Goal: Task Accomplishment & Management: Use online tool/utility

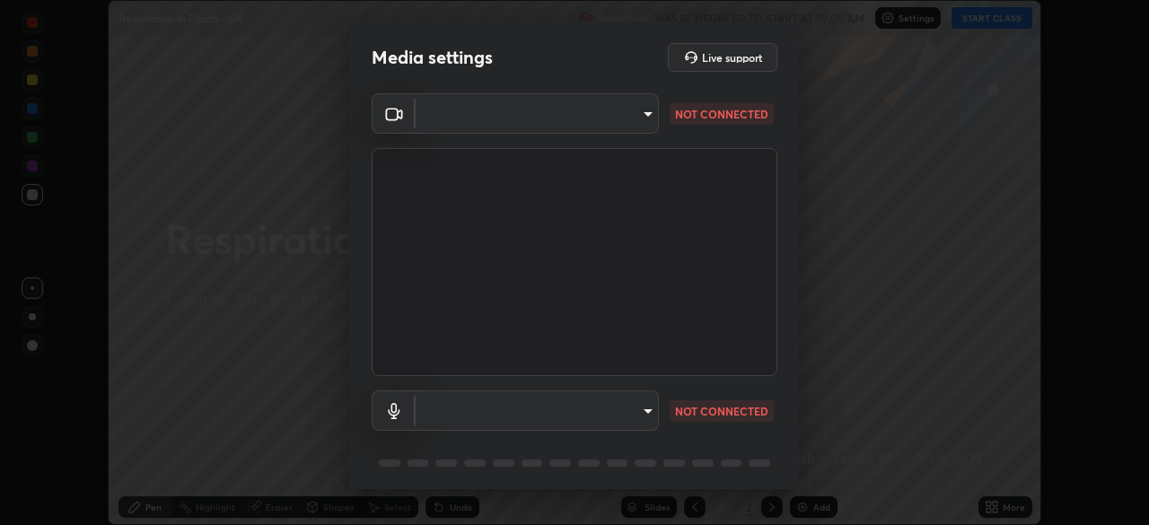
type input "1170694498857cb11788a0b7ae79d5cf1e08a6c331eb8d7031f90166f8fae325"
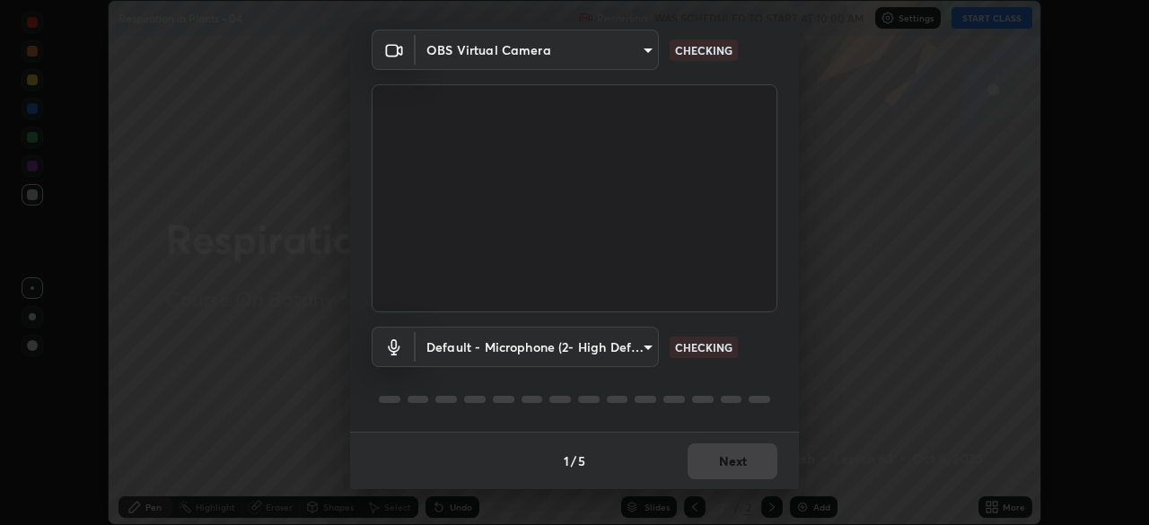
click at [647, 348] on body "Erase all Respiration in Plants - 04 Recording WAS SCHEDULED TO START AT 10:00 …" at bounding box center [574, 262] width 1149 height 525
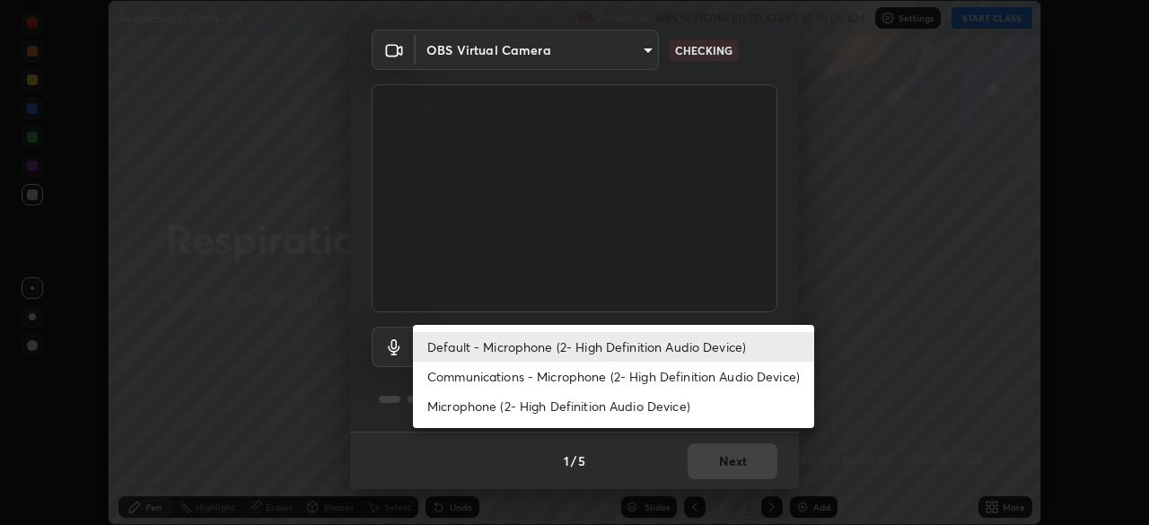
click at [633, 376] on li "Communications - Microphone (2- High Definition Audio Device)" at bounding box center [613, 377] width 401 height 30
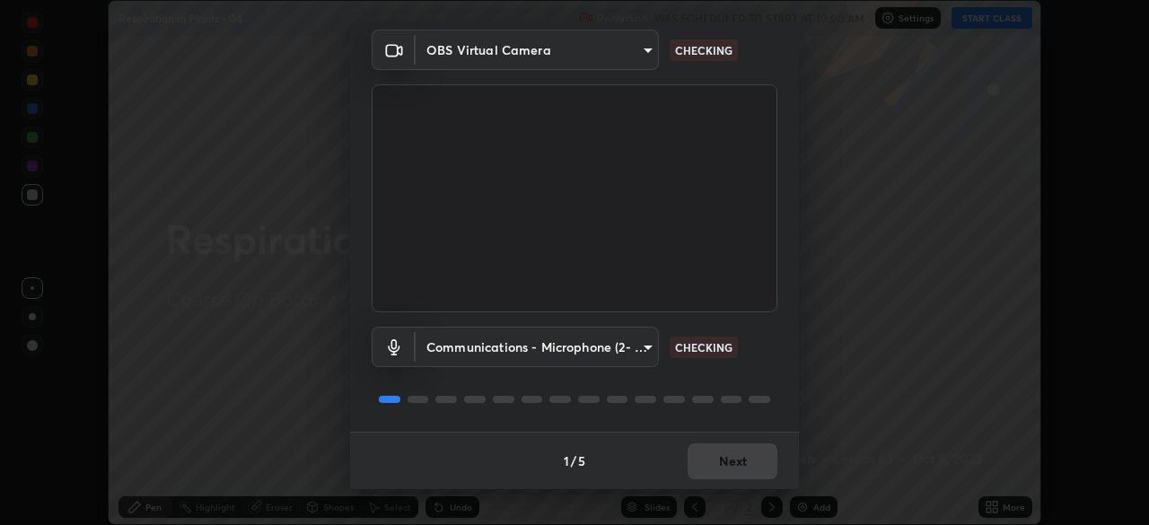
click at [645, 348] on body "Erase all Respiration in Plants - 04 Recording WAS SCHEDULED TO START AT 10:00 …" at bounding box center [574, 262] width 1149 height 525
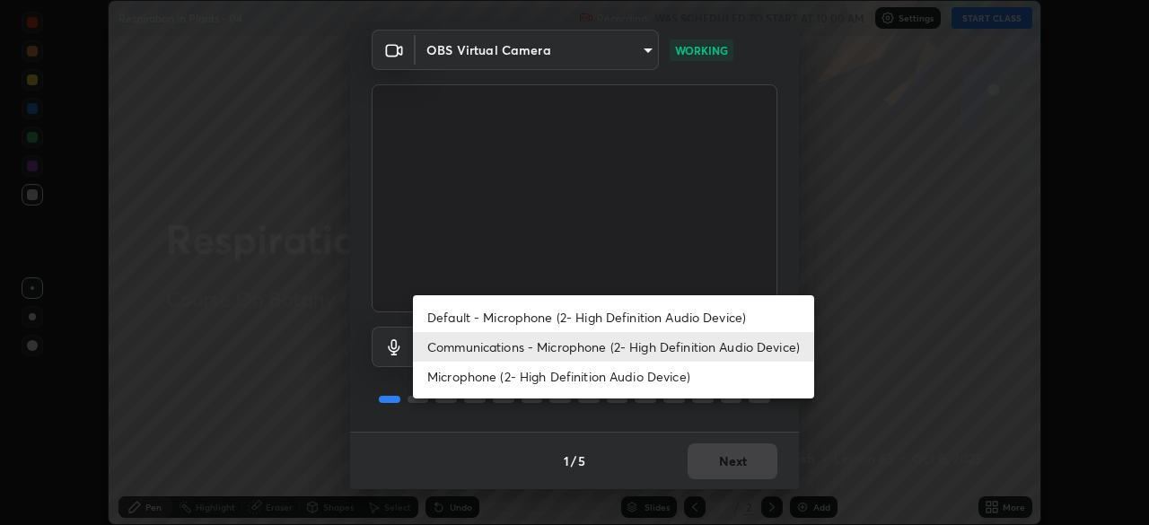
click at [630, 316] on li "Default - Microphone (2- High Definition Audio Device)" at bounding box center [613, 318] width 401 height 30
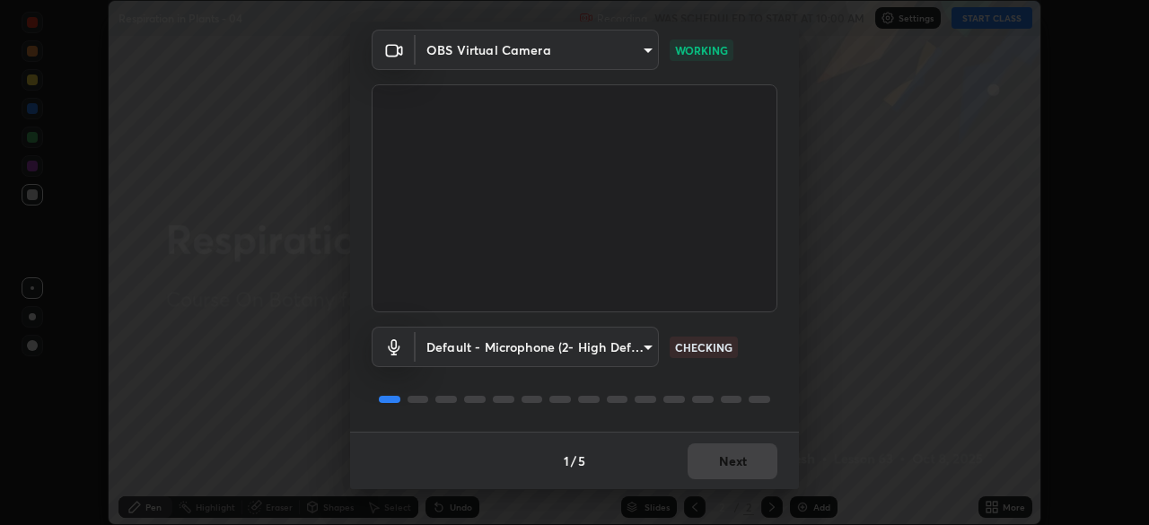
type input "default"
click at [722, 459] on button "Next" at bounding box center [733, 462] width 90 height 36
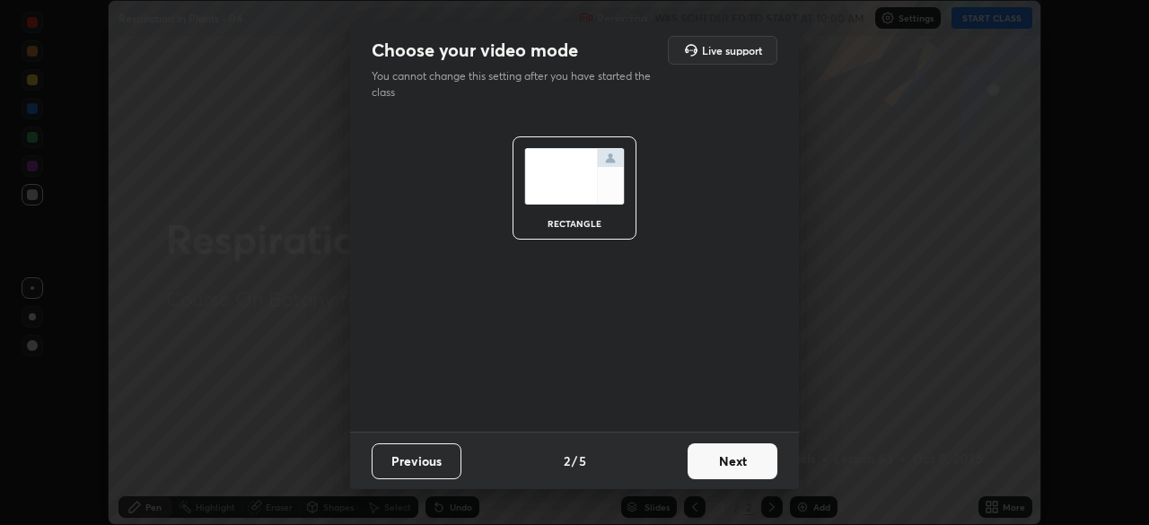
scroll to position [0, 0]
click at [730, 458] on button "Next" at bounding box center [733, 462] width 90 height 36
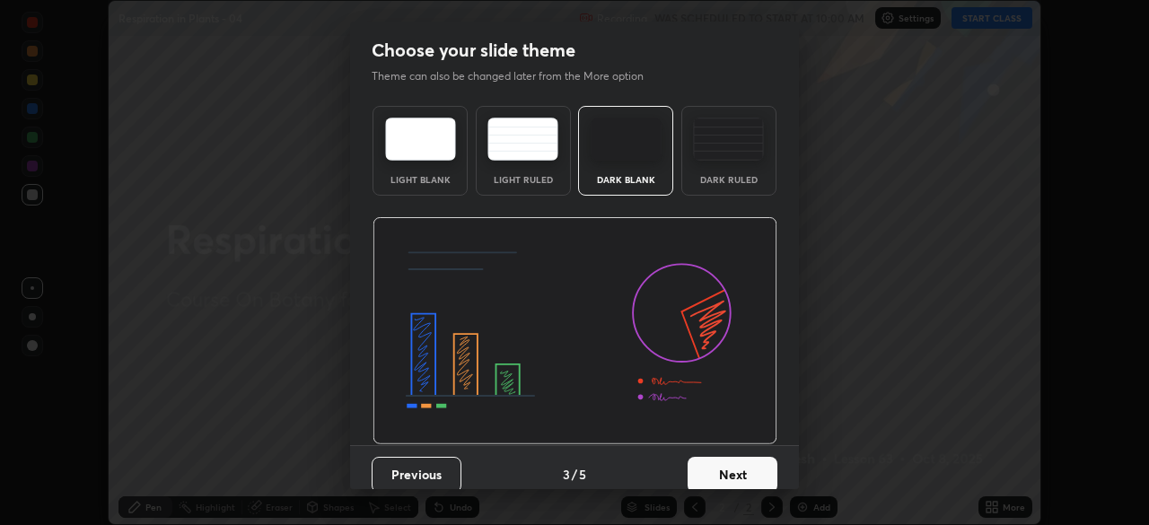
click at [730, 468] on button "Next" at bounding box center [733, 475] width 90 height 36
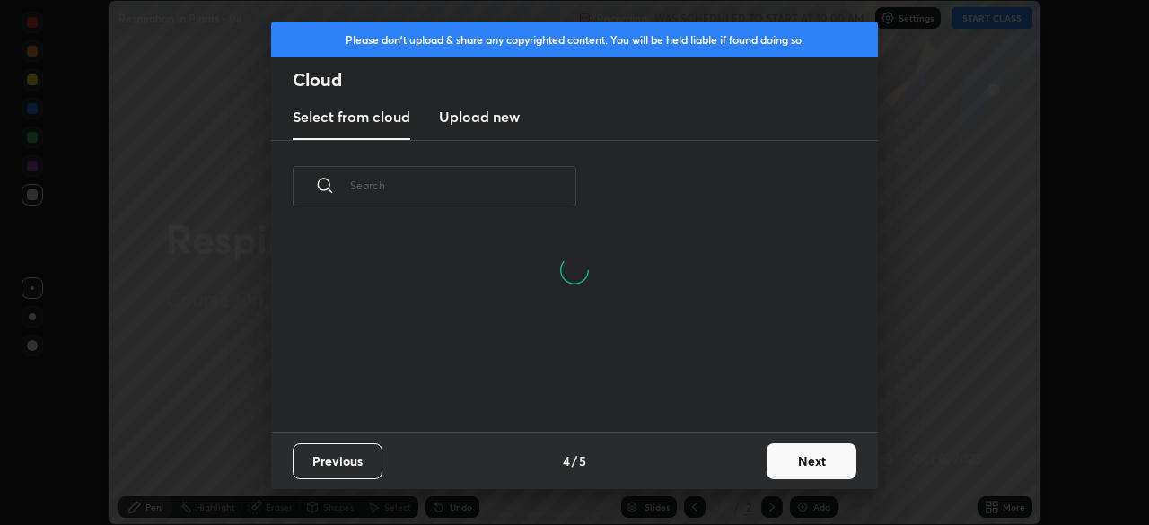
click at [793, 462] on button "Next" at bounding box center [812, 462] width 90 height 36
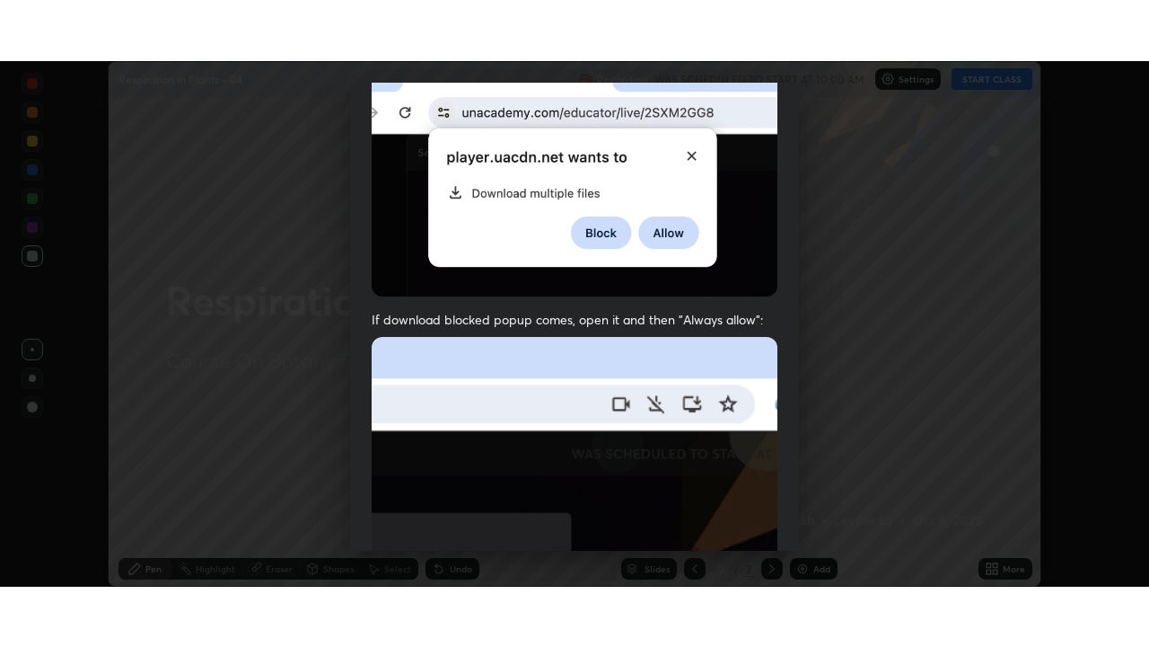
scroll to position [430, 0]
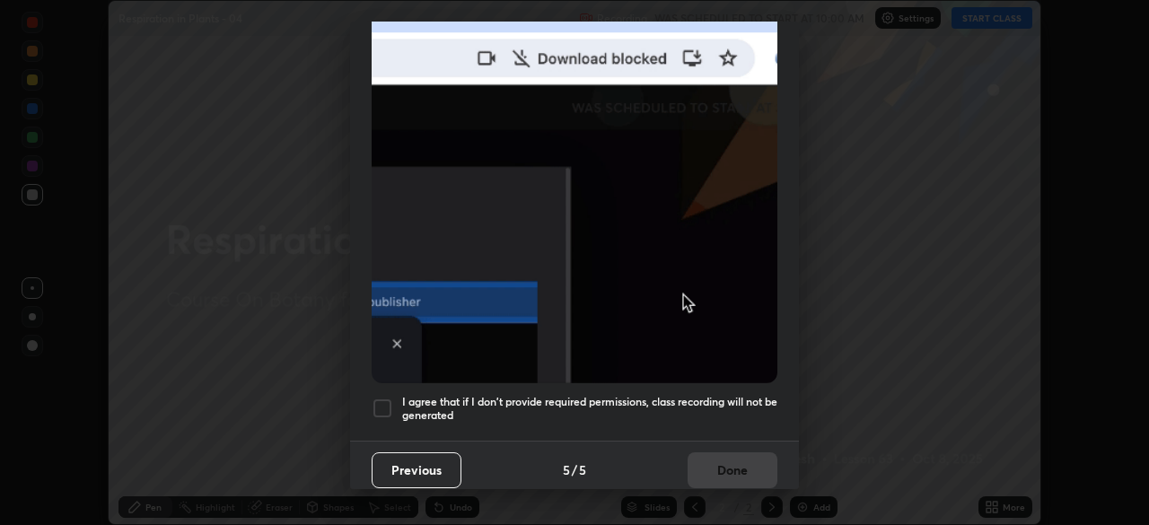
click at [383, 398] on div at bounding box center [383, 409] width 22 height 22
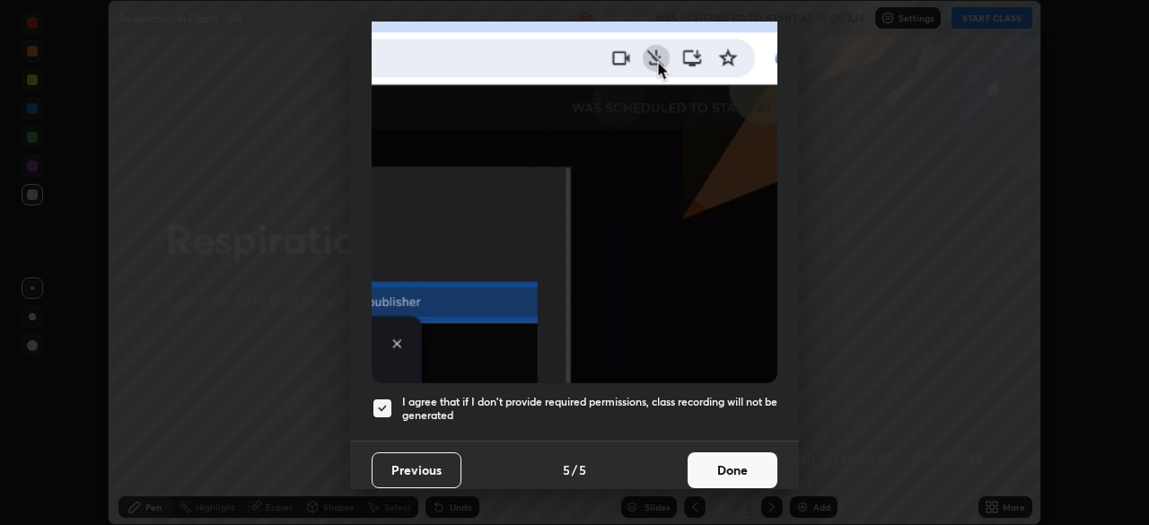
click at [716, 458] on button "Done" at bounding box center [733, 471] width 90 height 36
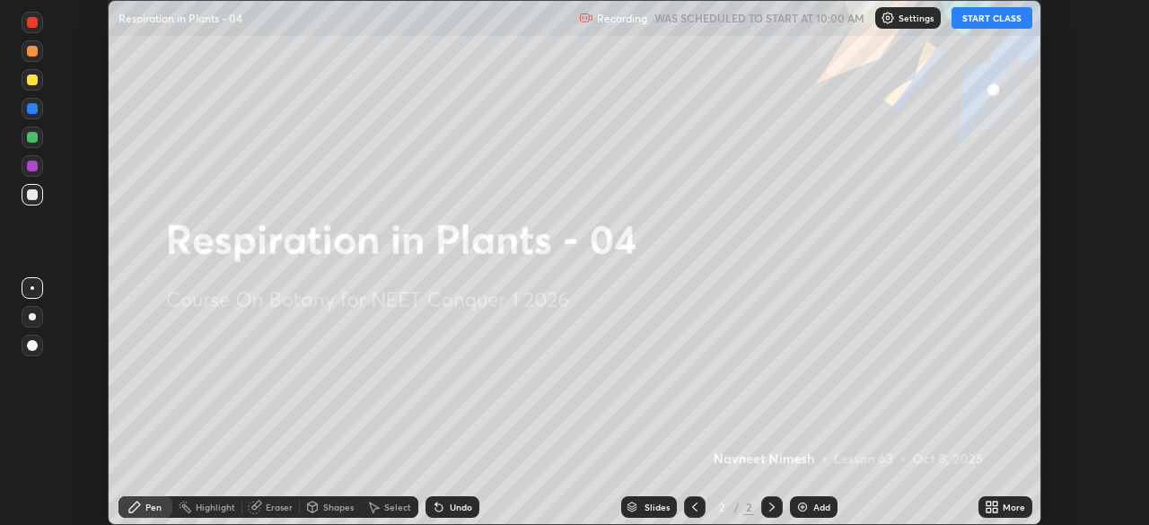
click at [995, 510] on icon at bounding box center [995, 510] width 4 height 4
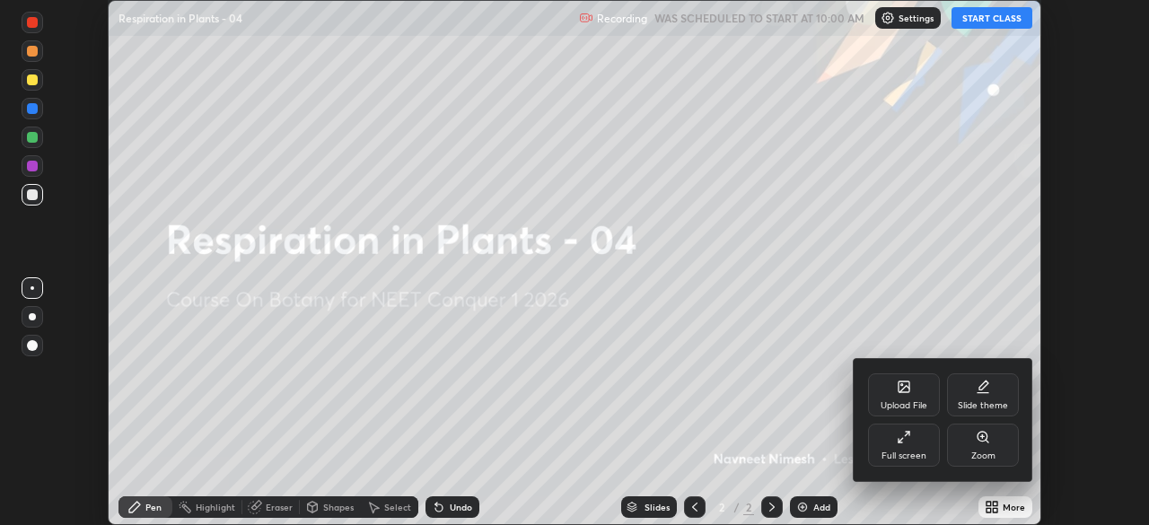
click at [901, 433] on icon at bounding box center [904, 437] width 14 height 14
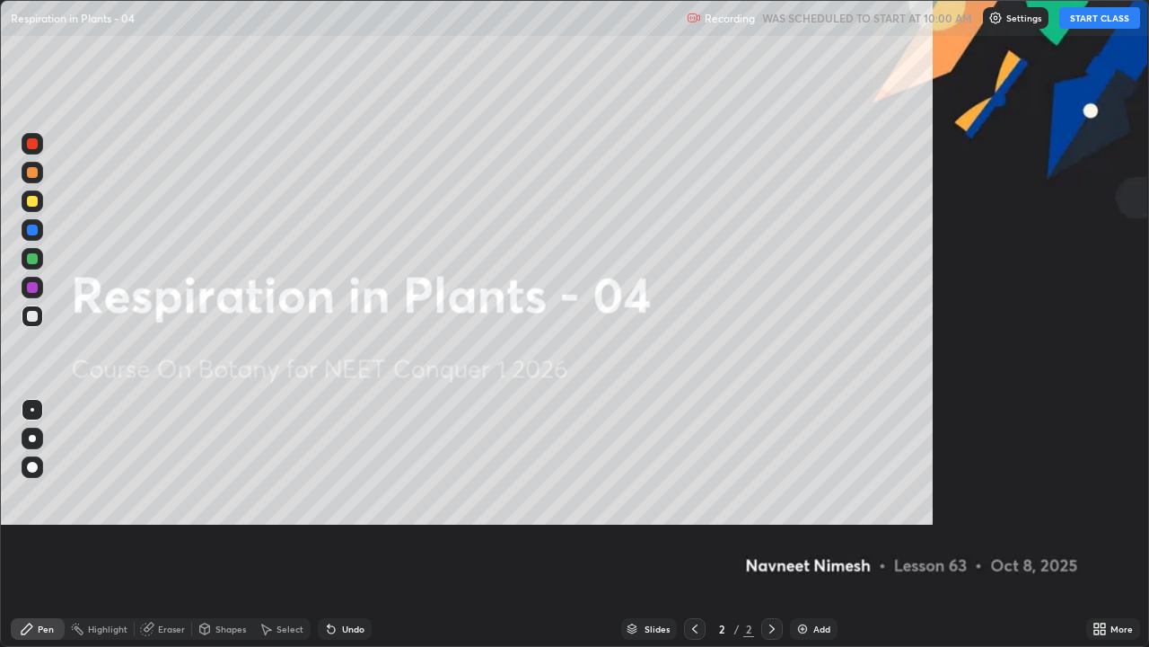
scroll to position [647, 1149]
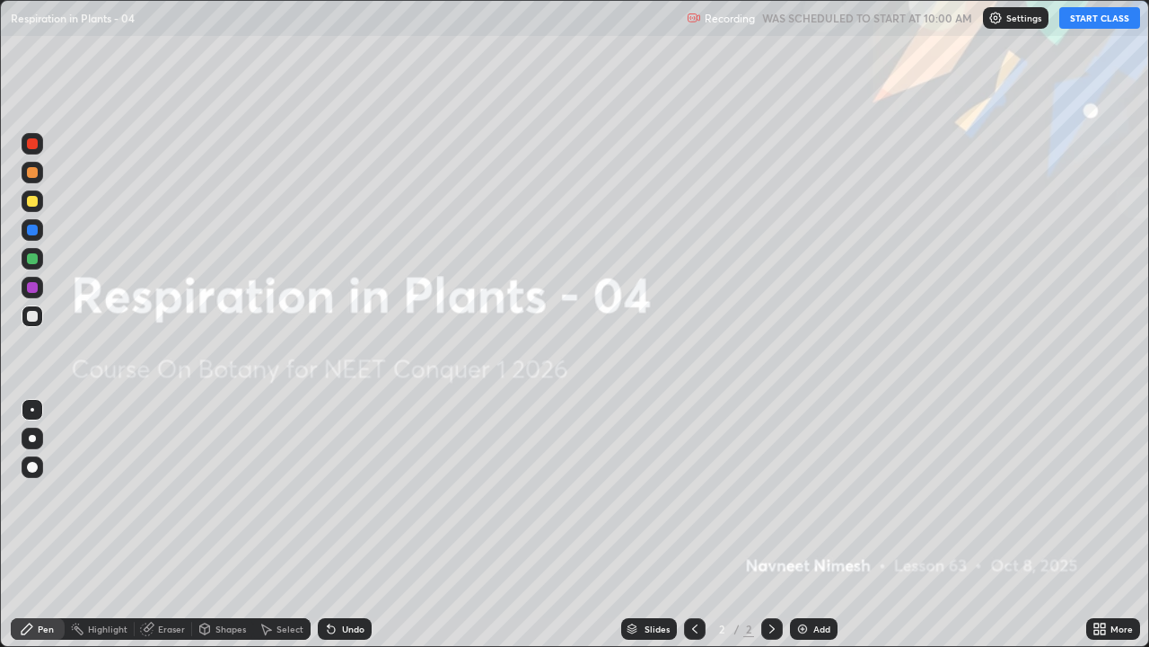
click at [1092, 25] on button "START CLASS" at bounding box center [1100, 18] width 81 height 22
click at [805, 524] on img at bounding box center [803, 628] width 14 height 14
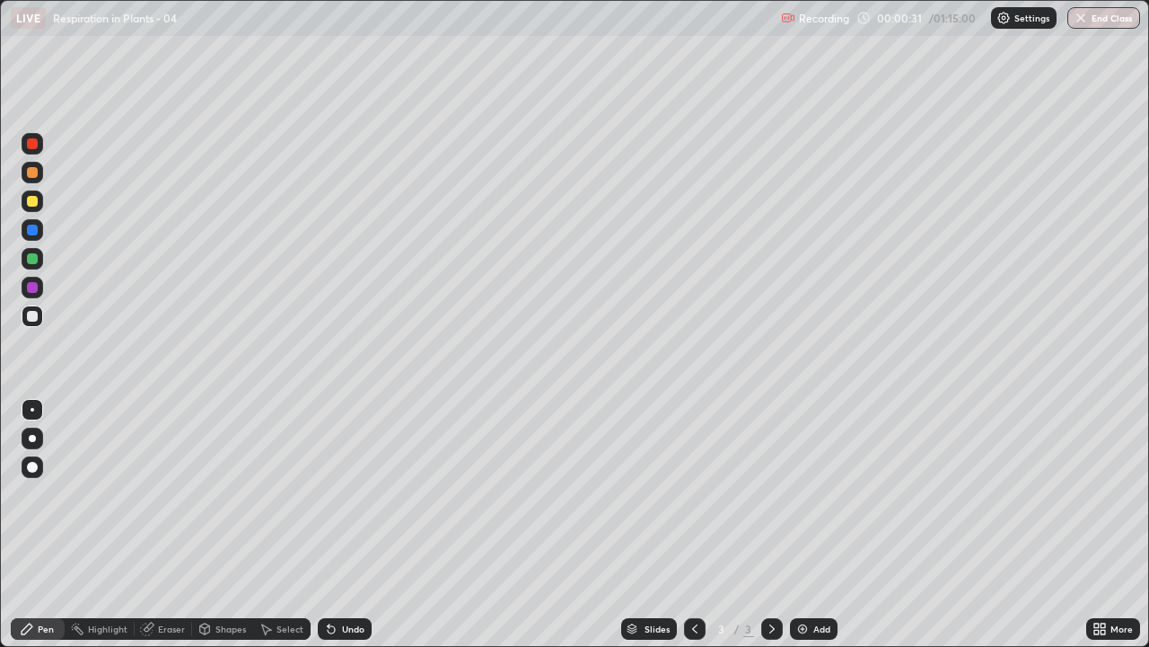
click at [37, 205] on div at bounding box center [33, 201] width 22 height 22
click at [36, 464] on div at bounding box center [32, 467] width 11 height 11
click at [35, 266] on div at bounding box center [33, 259] width 22 height 22
click at [223, 524] on div "Shapes" at bounding box center [231, 628] width 31 height 9
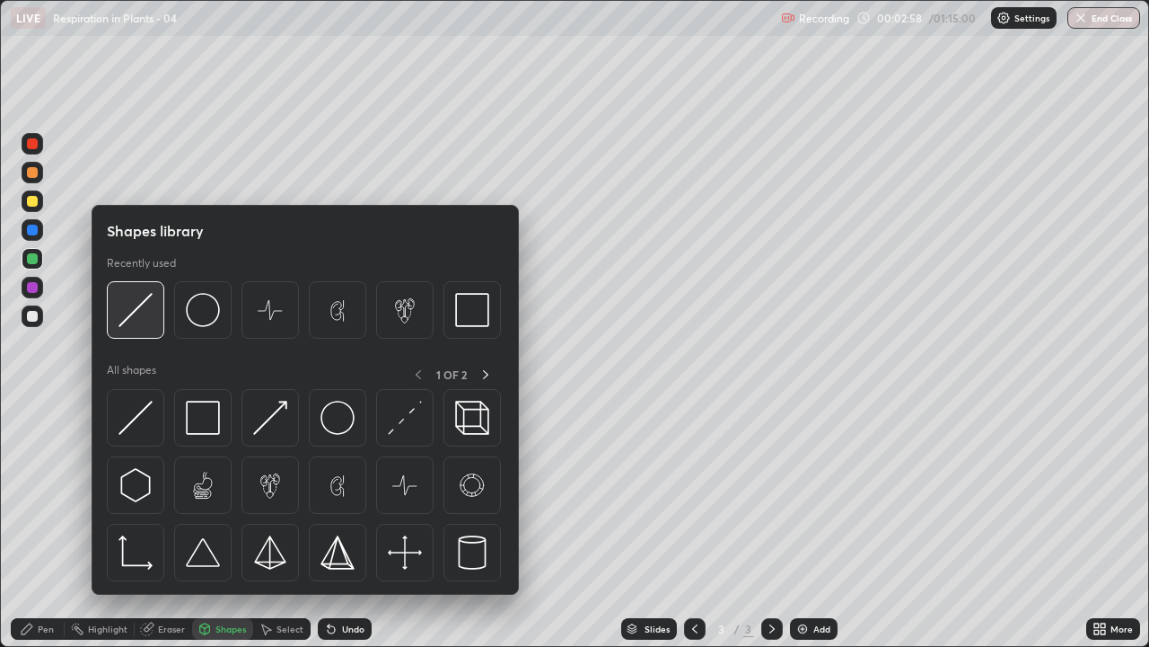
click at [138, 312] on img at bounding box center [136, 310] width 34 height 34
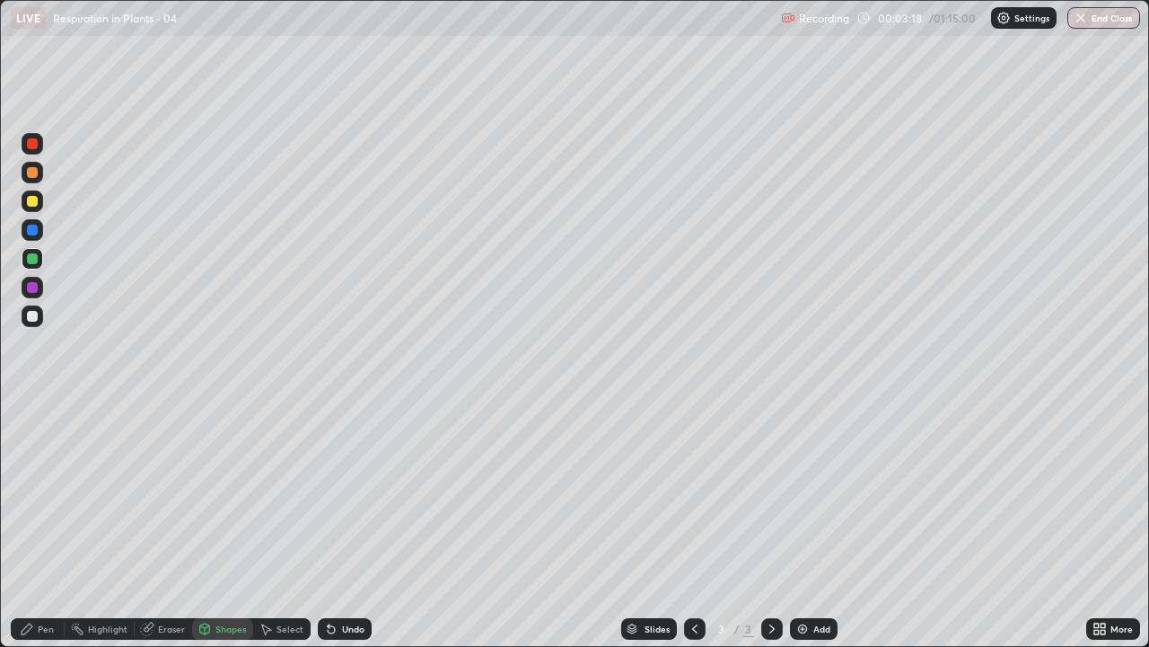
click at [33, 316] on div at bounding box center [32, 316] width 11 height 11
click at [36, 257] on div at bounding box center [32, 258] width 11 height 11
click at [49, 524] on div "Pen" at bounding box center [38, 629] width 54 height 22
click at [344, 524] on div "Undo" at bounding box center [345, 629] width 54 height 22
click at [346, 524] on div "Undo" at bounding box center [345, 629] width 54 height 22
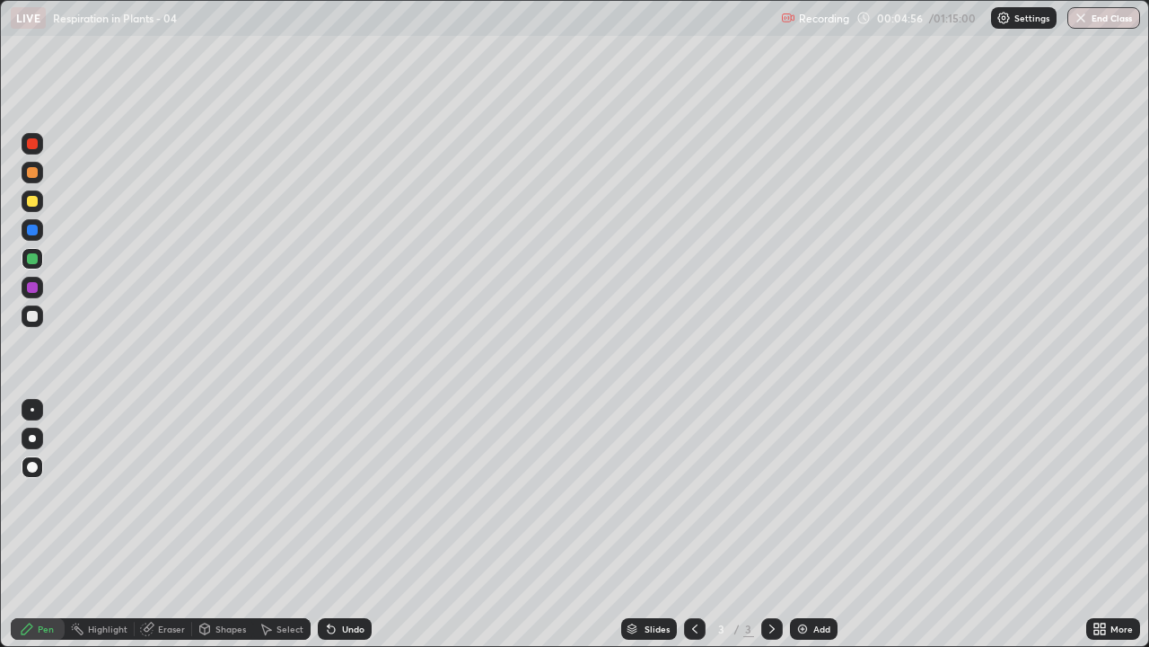
click at [351, 524] on div "Undo" at bounding box center [345, 629] width 54 height 22
click at [32, 203] on div at bounding box center [32, 201] width 11 height 11
click at [40, 176] on div at bounding box center [33, 173] width 22 height 22
click at [328, 524] on icon at bounding box center [329, 625] width 2 height 2
click at [223, 524] on div "Shapes" at bounding box center [231, 628] width 31 height 9
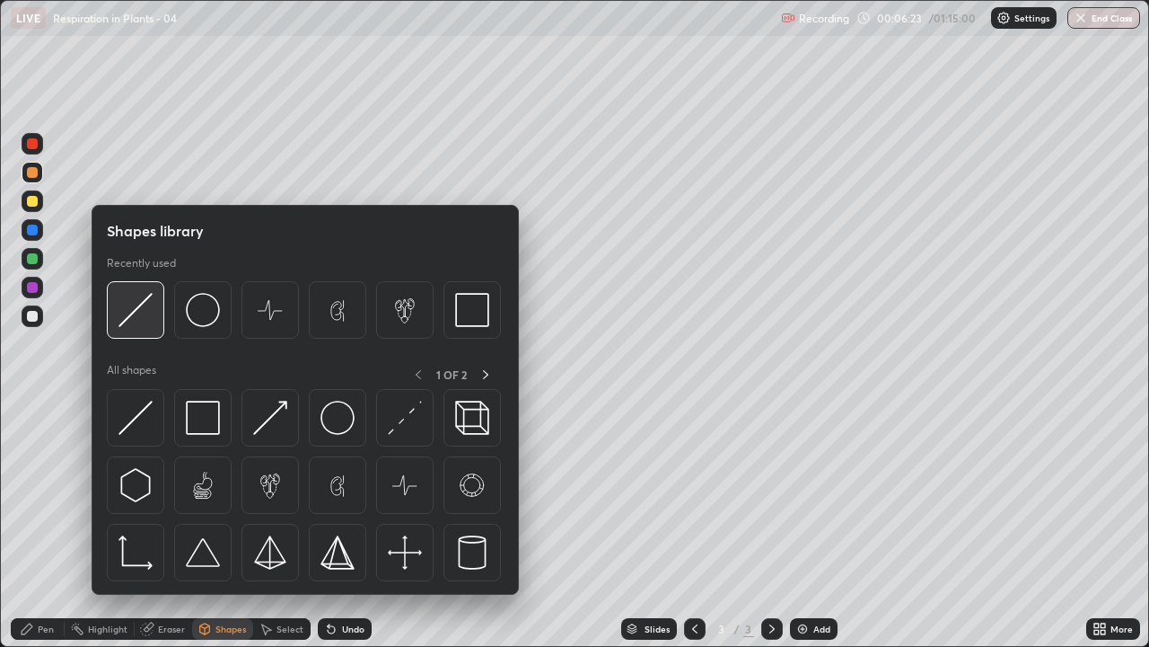
click at [140, 319] on img at bounding box center [136, 310] width 34 height 34
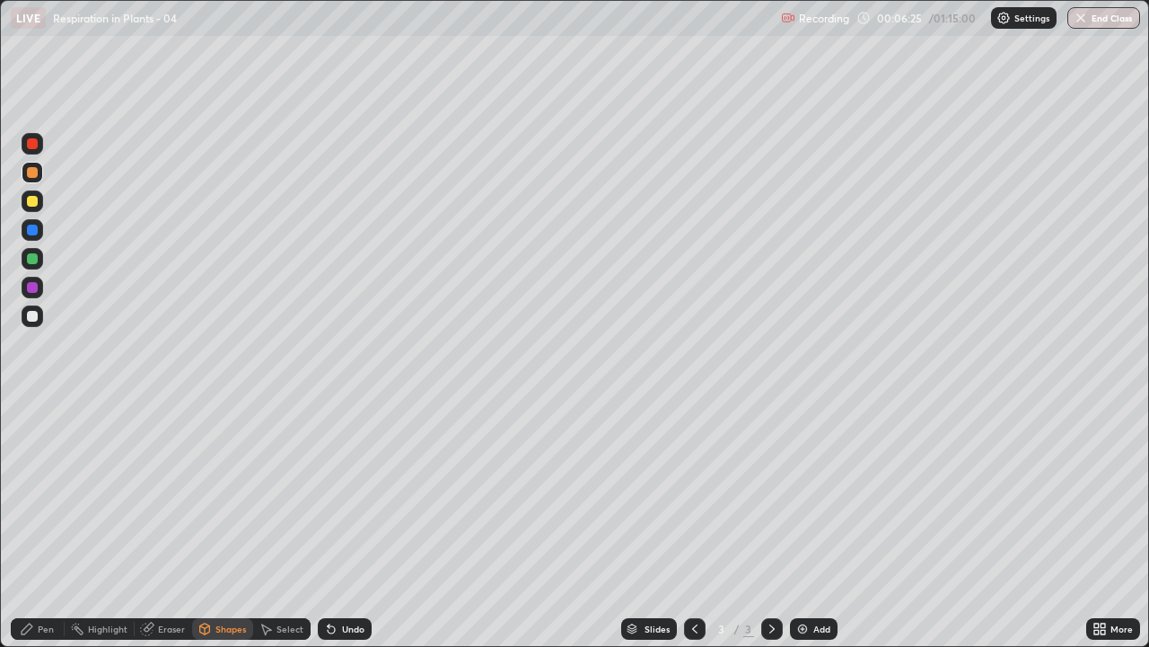
click at [31, 312] on div at bounding box center [32, 316] width 11 height 11
click at [37, 177] on div at bounding box center [33, 173] width 22 height 22
click at [46, 524] on div "Pen" at bounding box center [46, 628] width 16 height 9
click at [34, 316] on div at bounding box center [32, 316] width 11 height 11
click at [166, 524] on div "Eraser" at bounding box center [171, 628] width 27 height 9
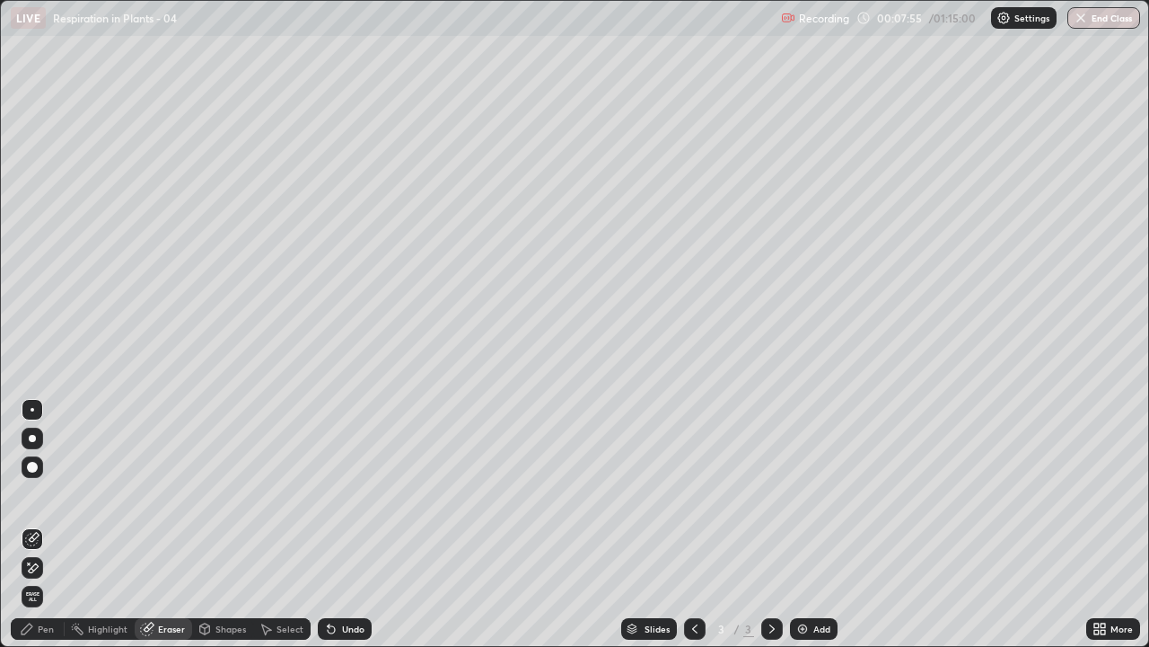
click at [37, 524] on icon at bounding box center [32, 567] width 14 height 15
click at [51, 524] on div "Pen" at bounding box center [38, 629] width 54 height 22
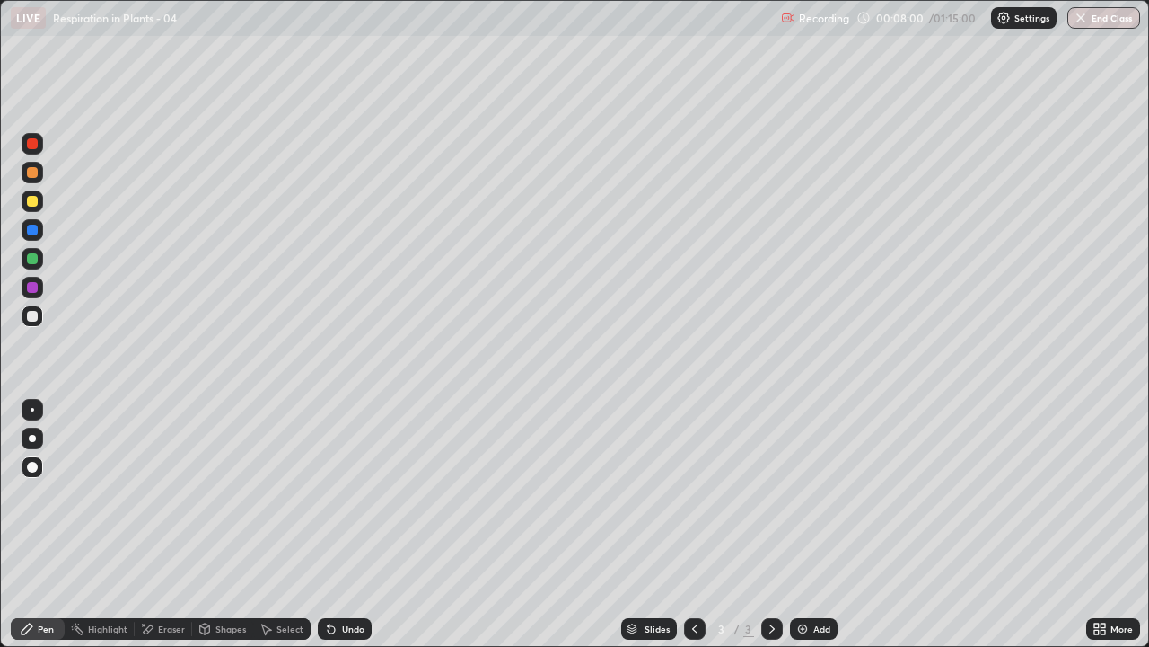
click at [36, 320] on div at bounding box center [32, 316] width 11 height 11
click at [328, 524] on icon at bounding box center [329, 625] width 2 height 2
click at [329, 524] on icon at bounding box center [331, 629] width 7 height 7
click at [328, 524] on icon at bounding box center [329, 625] width 2 height 2
click at [330, 524] on icon at bounding box center [331, 629] width 7 height 7
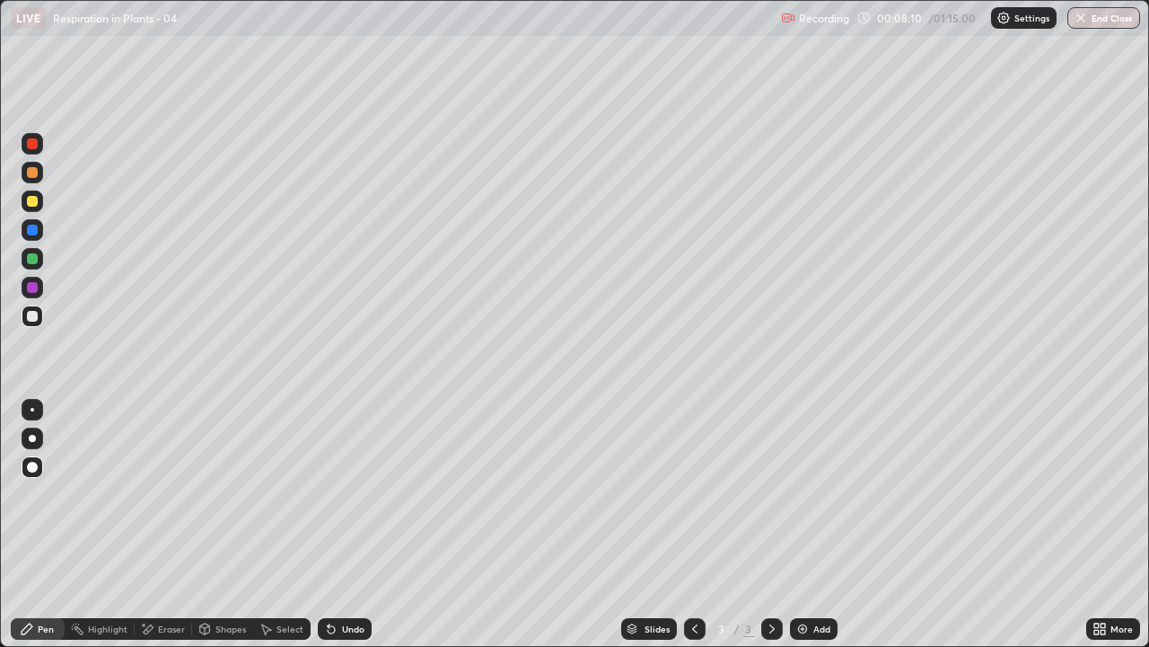
click at [328, 524] on icon at bounding box center [329, 625] width 2 height 2
click at [32, 173] on div at bounding box center [32, 172] width 11 height 11
click at [226, 524] on div "Shapes" at bounding box center [231, 628] width 31 height 9
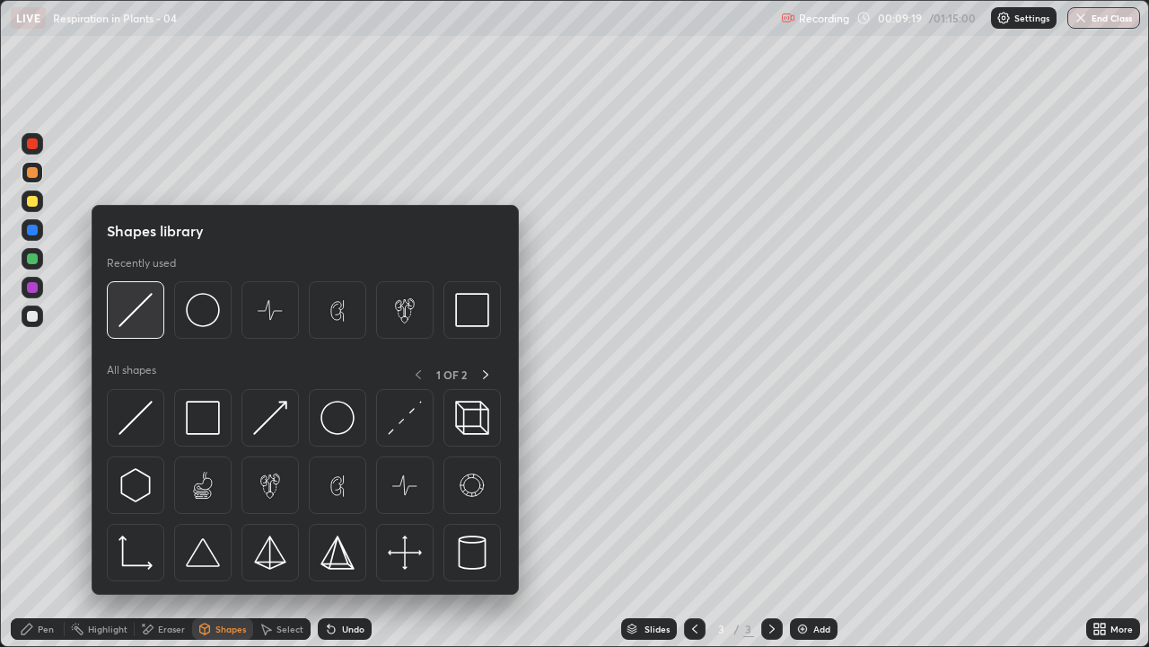
click at [143, 312] on img at bounding box center [136, 310] width 34 height 34
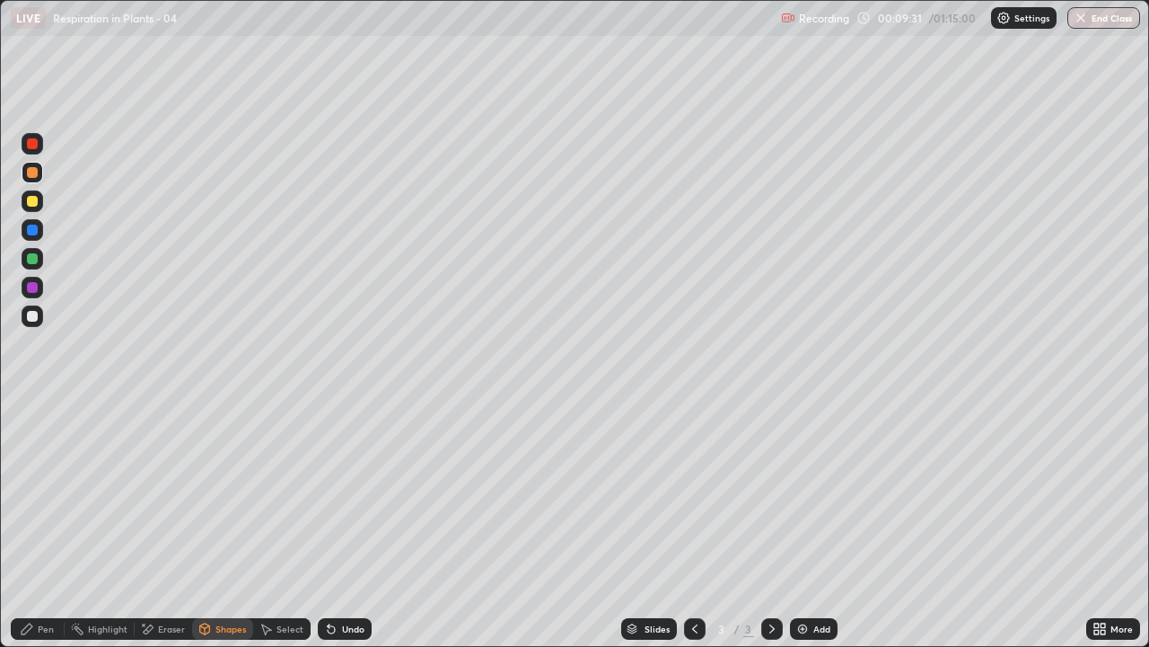
click at [51, 524] on div "Pen" at bounding box center [38, 629] width 54 height 22
click at [36, 287] on div at bounding box center [32, 287] width 11 height 11
click at [219, 524] on div "Shapes" at bounding box center [231, 628] width 31 height 9
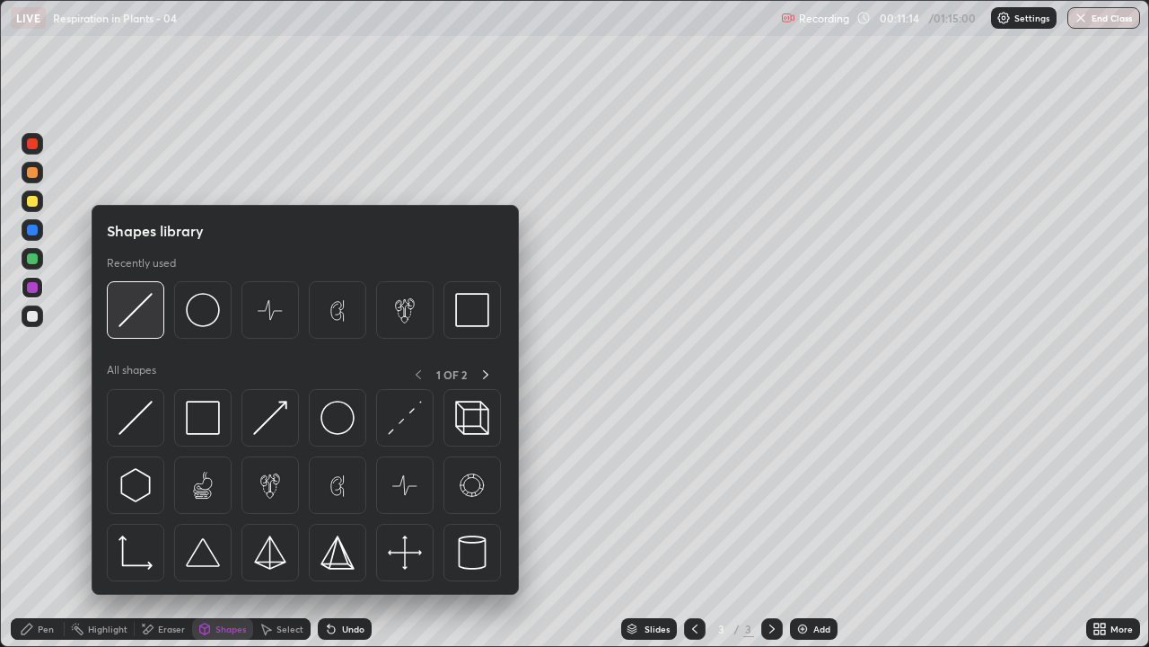
click at [136, 312] on img at bounding box center [136, 310] width 34 height 34
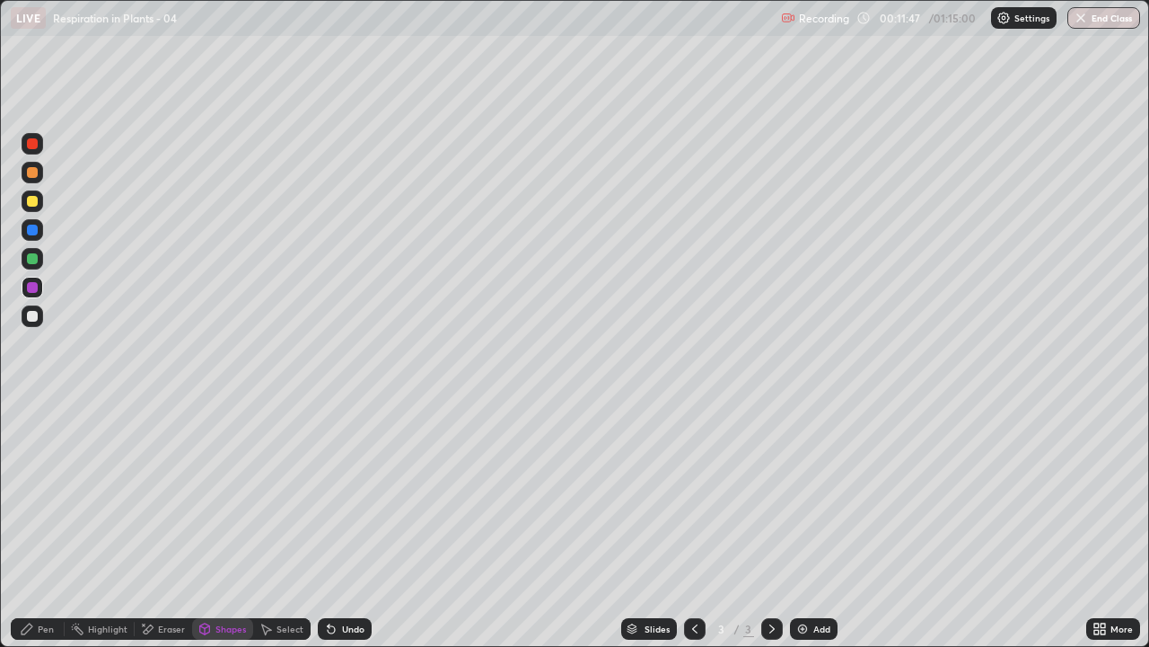
click at [49, 524] on div "Pen" at bounding box center [46, 628] width 16 height 9
click at [31, 317] on div at bounding box center [32, 316] width 11 height 11
click at [34, 230] on div at bounding box center [32, 229] width 11 height 11
click at [328, 524] on icon at bounding box center [329, 625] width 2 height 2
click at [32, 231] on div at bounding box center [32, 229] width 11 height 11
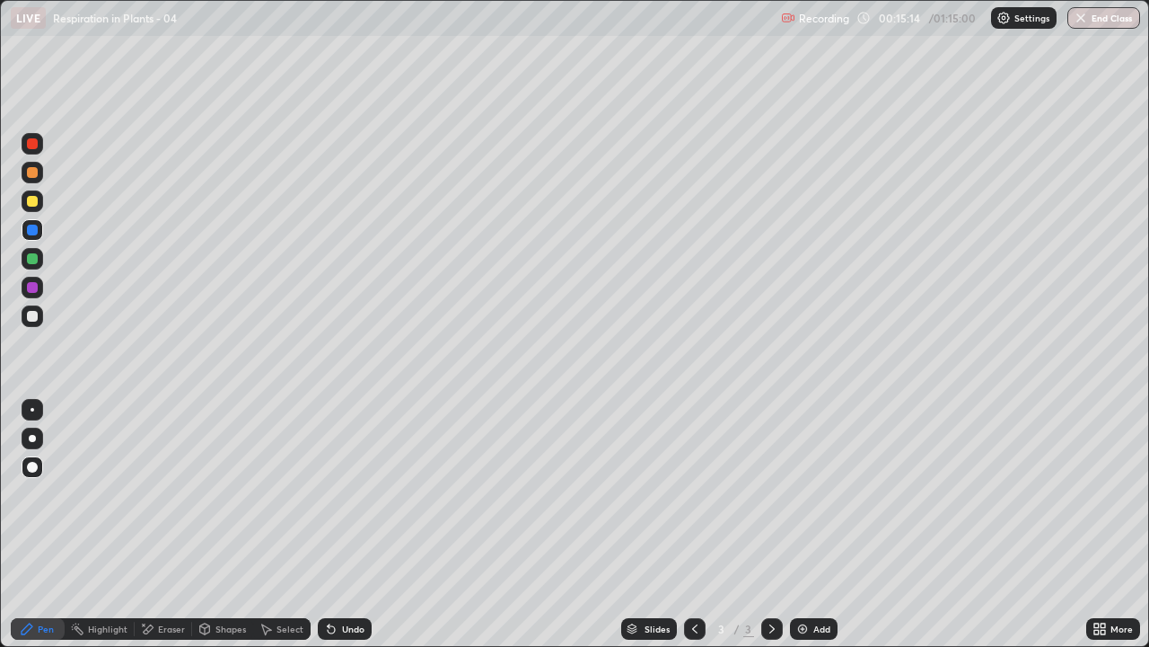
click at [222, 524] on div "Shapes" at bounding box center [231, 628] width 31 height 9
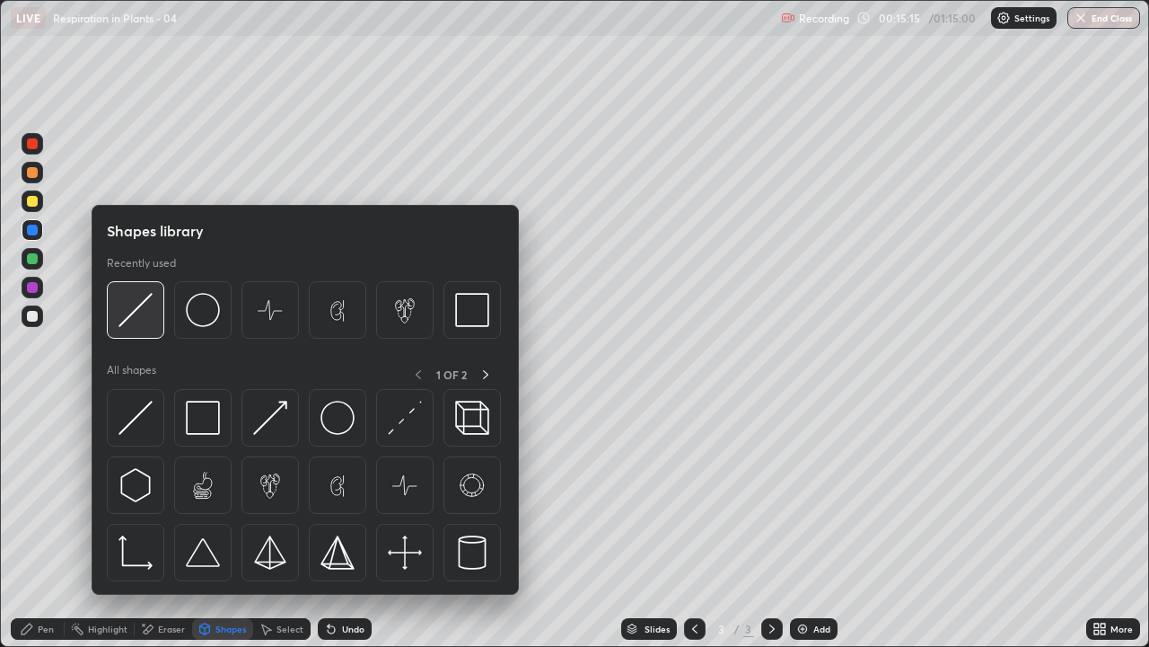
click at [143, 312] on img at bounding box center [136, 310] width 34 height 34
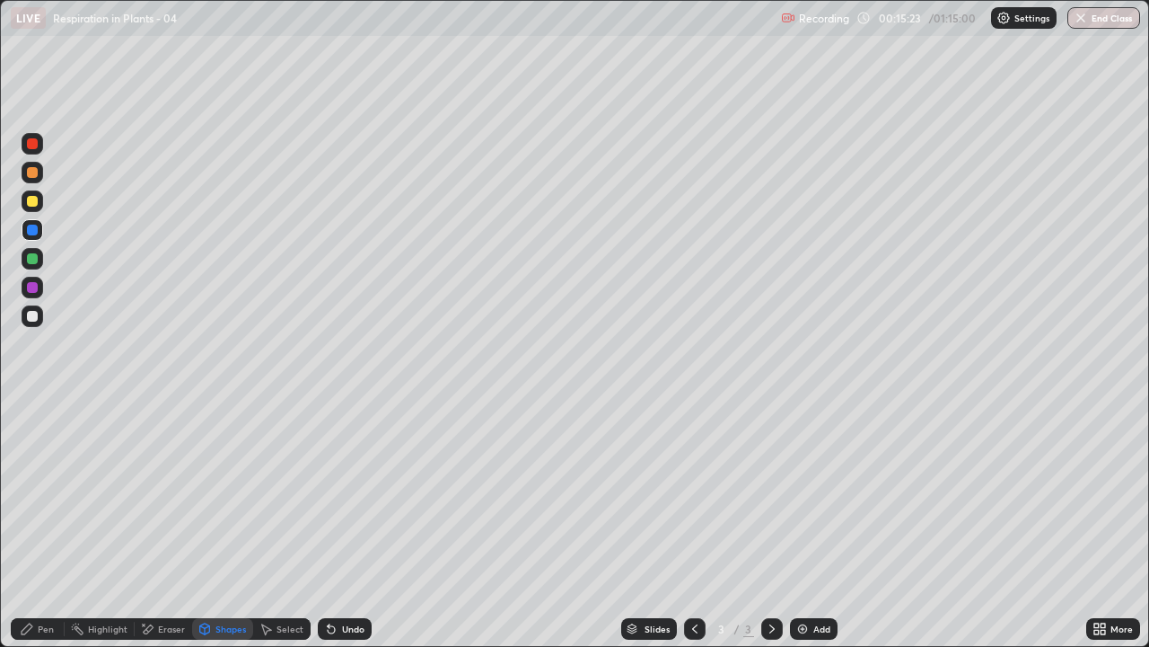
click at [51, 524] on div "Pen" at bounding box center [38, 629] width 54 height 22
click at [35, 231] on div at bounding box center [32, 229] width 11 height 11
click at [329, 524] on icon at bounding box center [331, 629] width 7 height 7
click at [222, 524] on div "Shapes" at bounding box center [231, 628] width 31 height 9
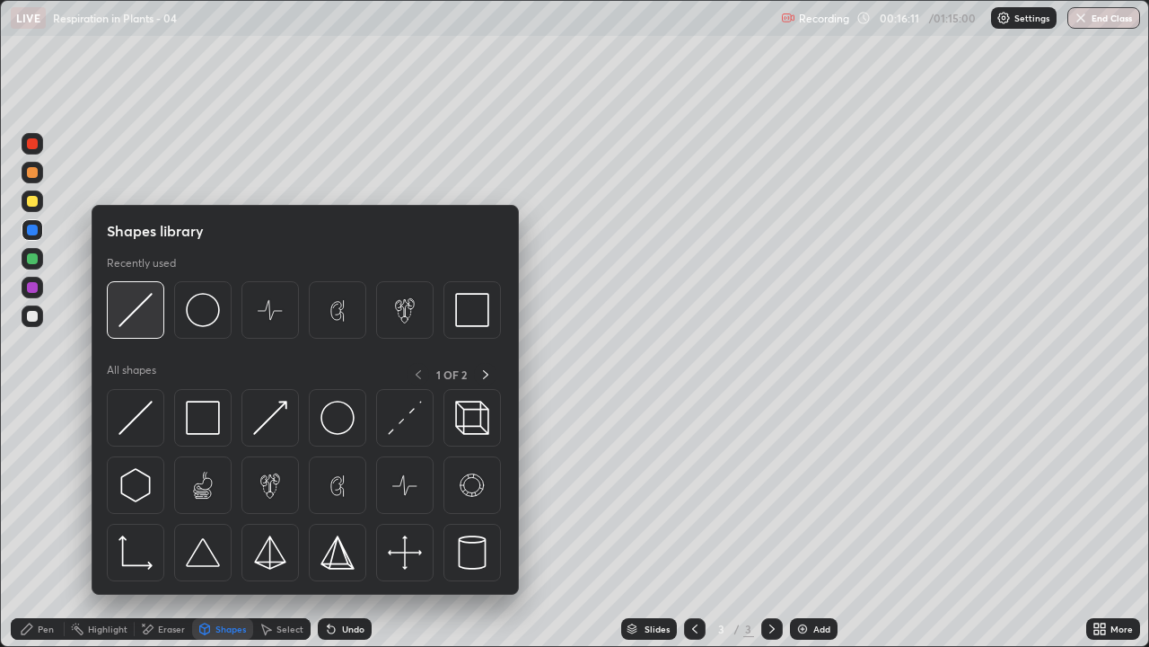
click at [135, 310] on img at bounding box center [136, 310] width 34 height 34
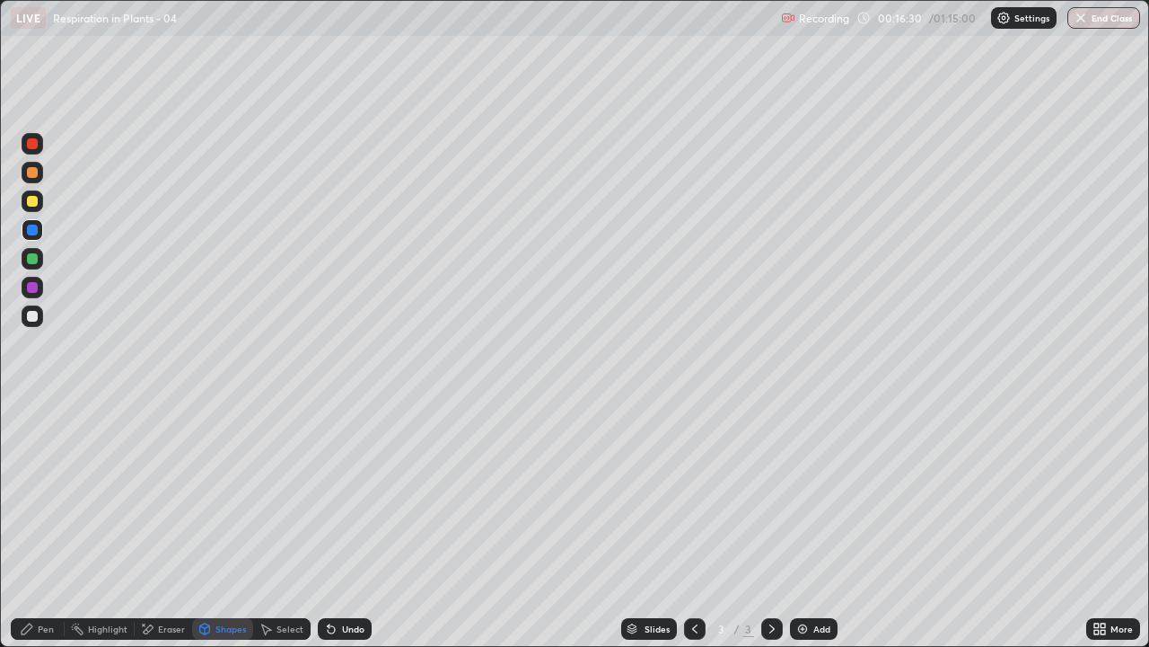
click at [52, 524] on div "Pen" at bounding box center [46, 628] width 16 height 9
click at [35, 229] on div at bounding box center [32, 229] width 11 height 11
click at [32, 314] on div at bounding box center [32, 316] width 11 height 11
click at [33, 319] on div at bounding box center [32, 316] width 11 height 11
click at [810, 524] on div "Add" at bounding box center [814, 629] width 48 height 22
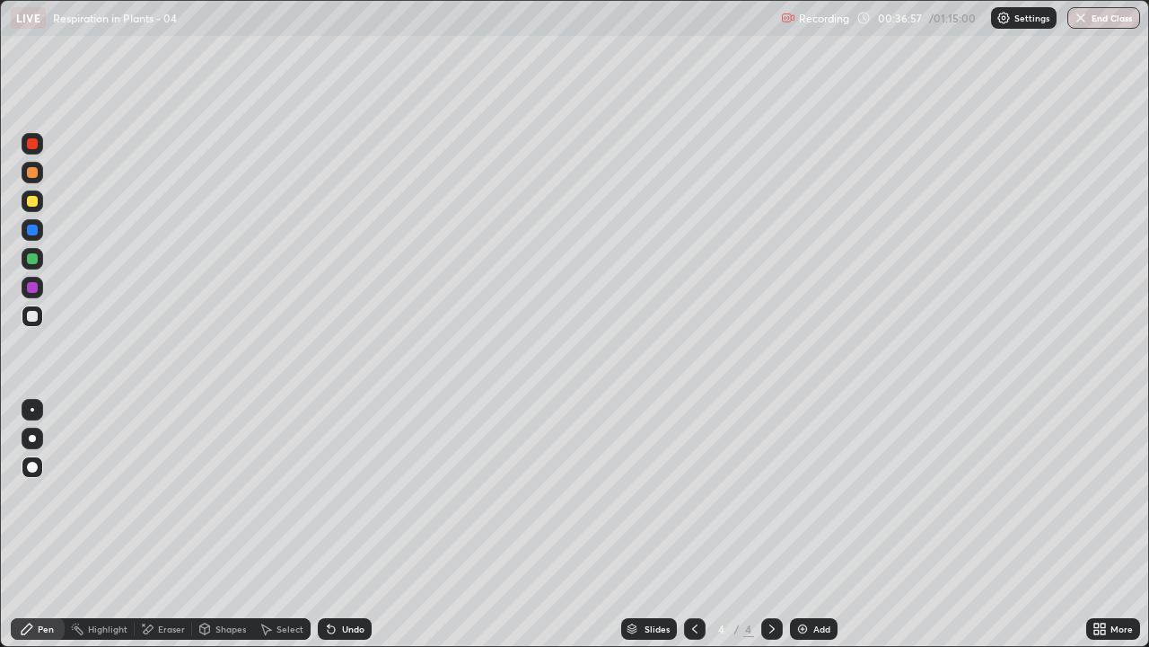
click at [37, 174] on div at bounding box center [32, 172] width 11 height 11
click at [33, 201] on div at bounding box center [32, 201] width 11 height 11
click at [32, 316] on div at bounding box center [32, 316] width 11 height 11
click at [34, 233] on div at bounding box center [32, 229] width 11 height 11
click at [33, 314] on div at bounding box center [32, 316] width 11 height 11
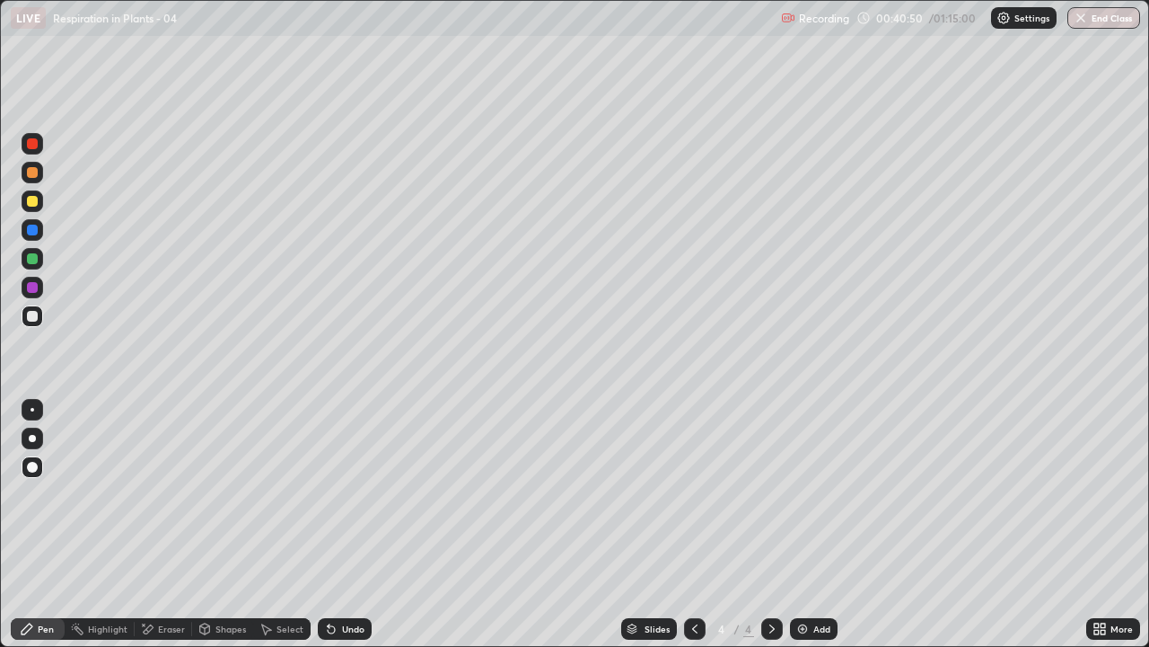
click at [32, 259] on div at bounding box center [32, 258] width 11 height 11
click at [34, 206] on div at bounding box center [32, 201] width 11 height 11
click at [329, 524] on icon at bounding box center [331, 629] width 7 height 7
click at [328, 524] on icon at bounding box center [329, 625] width 2 height 2
click at [40, 289] on div at bounding box center [33, 288] width 22 height 22
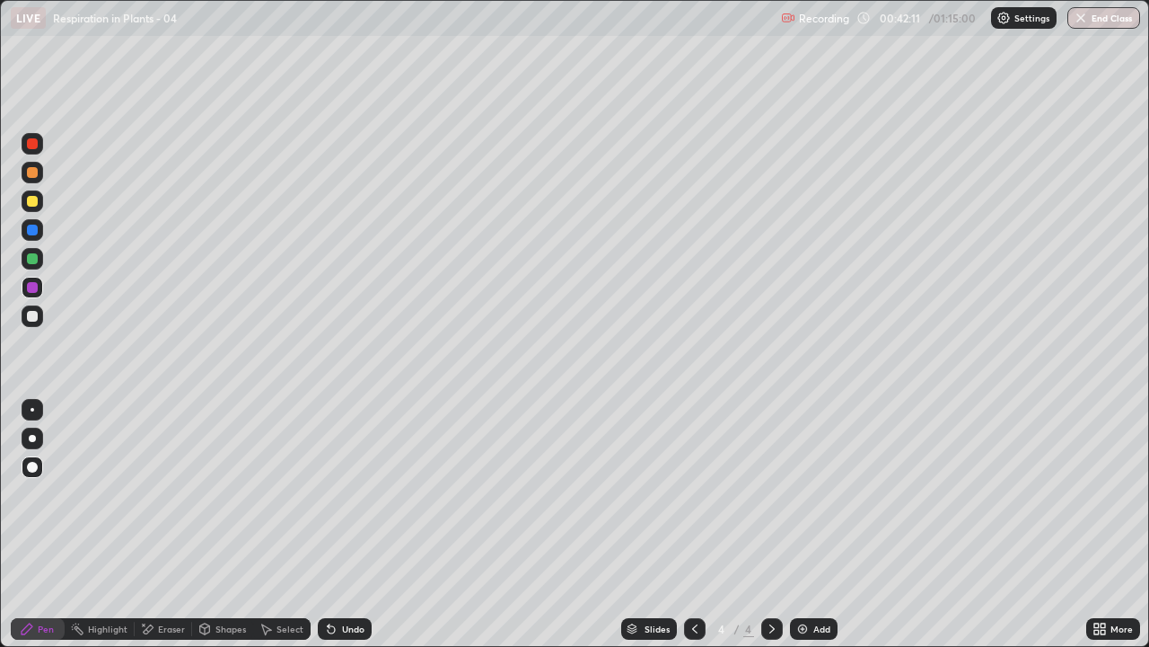
click at [33, 263] on div at bounding box center [32, 258] width 11 height 11
click at [31, 231] on div at bounding box center [32, 229] width 11 height 11
click at [35, 202] on div at bounding box center [32, 201] width 11 height 11
click at [31, 261] on div at bounding box center [32, 258] width 11 height 11
click at [330, 524] on icon at bounding box center [331, 628] width 14 height 14
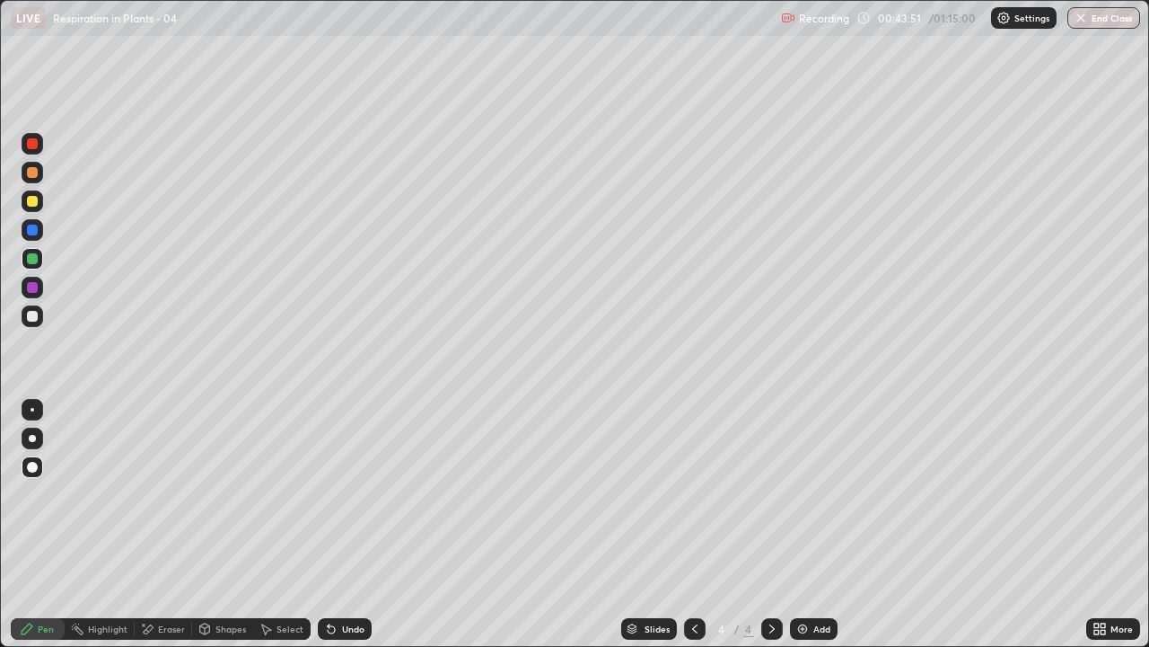
click at [34, 228] on div at bounding box center [32, 229] width 11 height 11
click at [31, 314] on div at bounding box center [32, 316] width 11 height 11
click at [816, 524] on div "Add" at bounding box center [822, 628] width 17 height 9
click at [35, 234] on div at bounding box center [32, 229] width 11 height 11
click at [36, 315] on div at bounding box center [32, 316] width 11 height 11
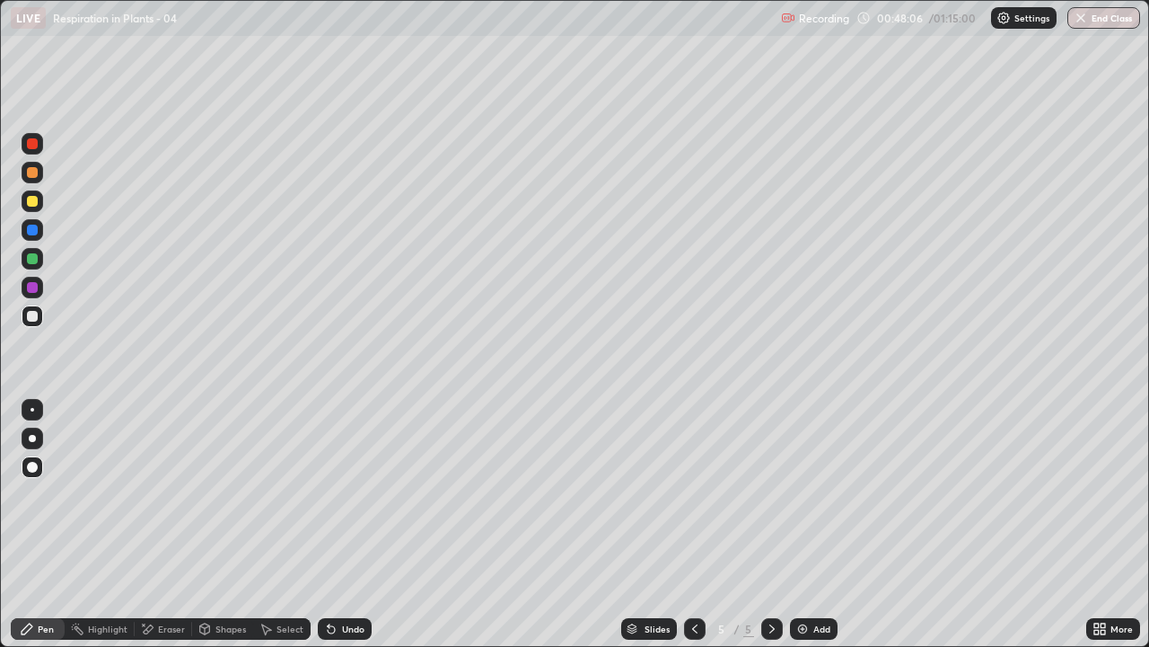
click at [32, 173] on div at bounding box center [32, 172] width 11 height 11
click at [328, 524] on icon at bounding box center [329, 625] width 2 height 2
click at [31, 288] on div at bounding box center [32, 287] width 11 height 11
click at [36, 262] on div at bounding box center [32, 258] width 11 height 11
click at [39, 179] on div at bounding box center [33, 173] width 22 height 22
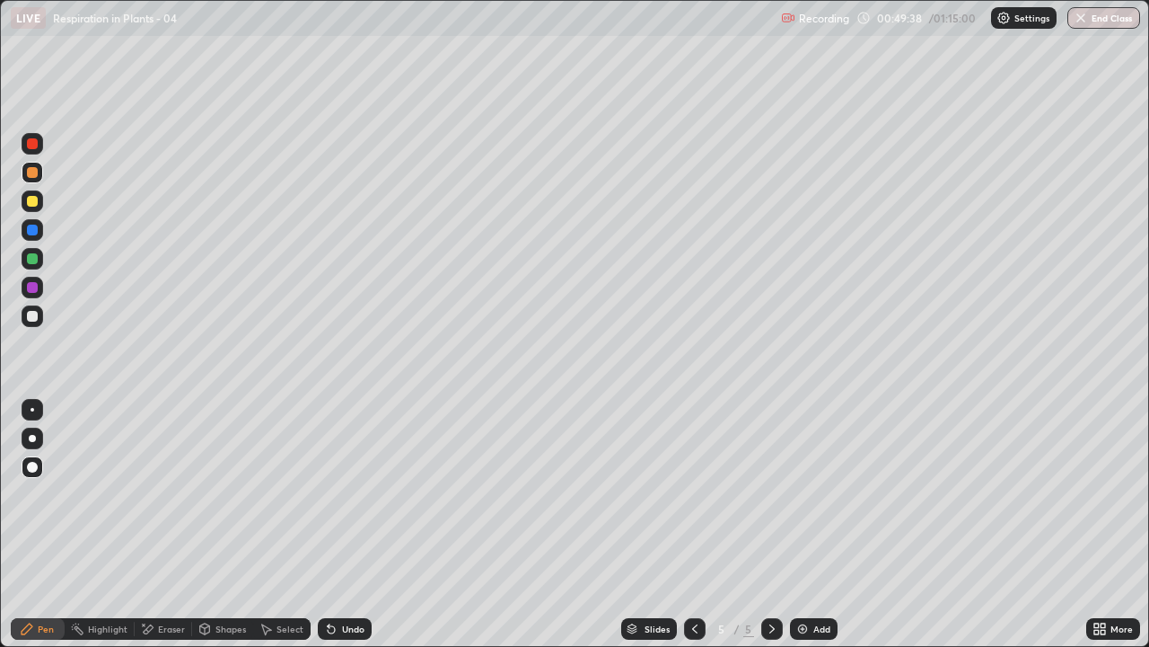
click at [41, 202] on div at bounding box center [33, 201] width 22 height 22
click at [334, 524] on icon at bounding box center [331, 628] width 14 height 14
click at [328, 524] on icon at bounding box center [331, 629] width 7 height 7
click at [335, 524] on icon at bounding box center [331, 628] width 14 height 14
click at [339, 524] on div "Undo" at bounding box center [345, 629] width 54 height 22
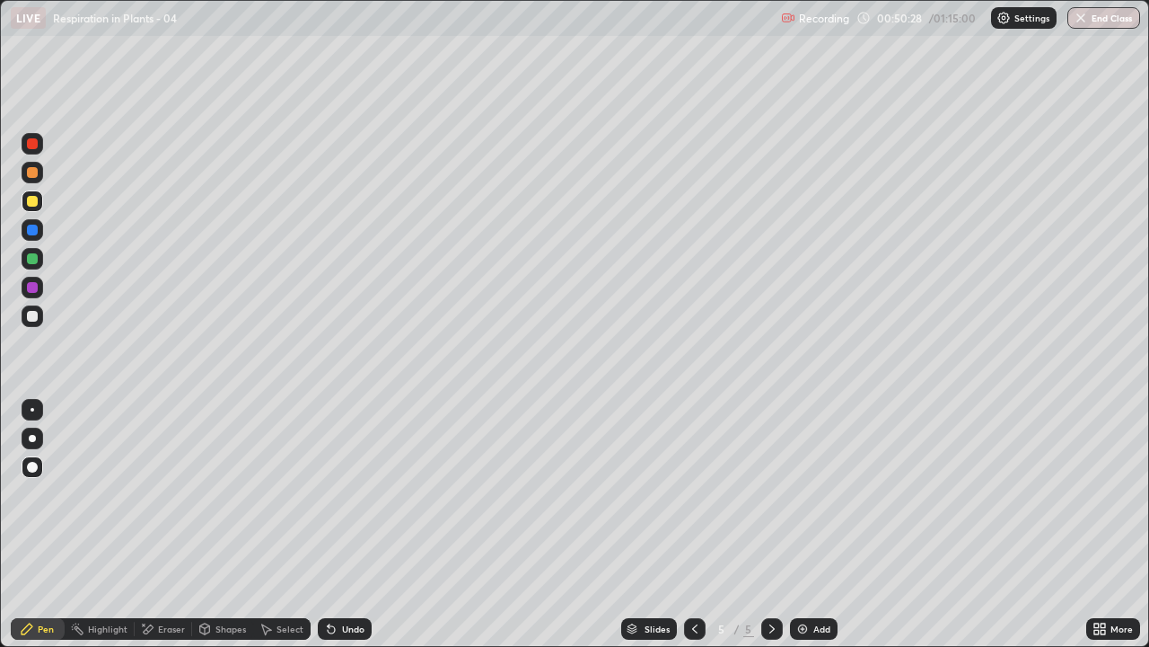
click at [339, 524] on div "Undo" at bounding box center [345, 629] width 54 height 22
click at [338, 524] on div "Undo" at bounding box center [345, 629] width 54 height 22
click at [331, 524] on icon at bounding box center [331, 629] width 7 height 7
click at [335, 524] on icon at bounding box center [331, 628] width 14 height 14
click at [334, 524] on icon at bounding box center [331, 628] width 14 height 14
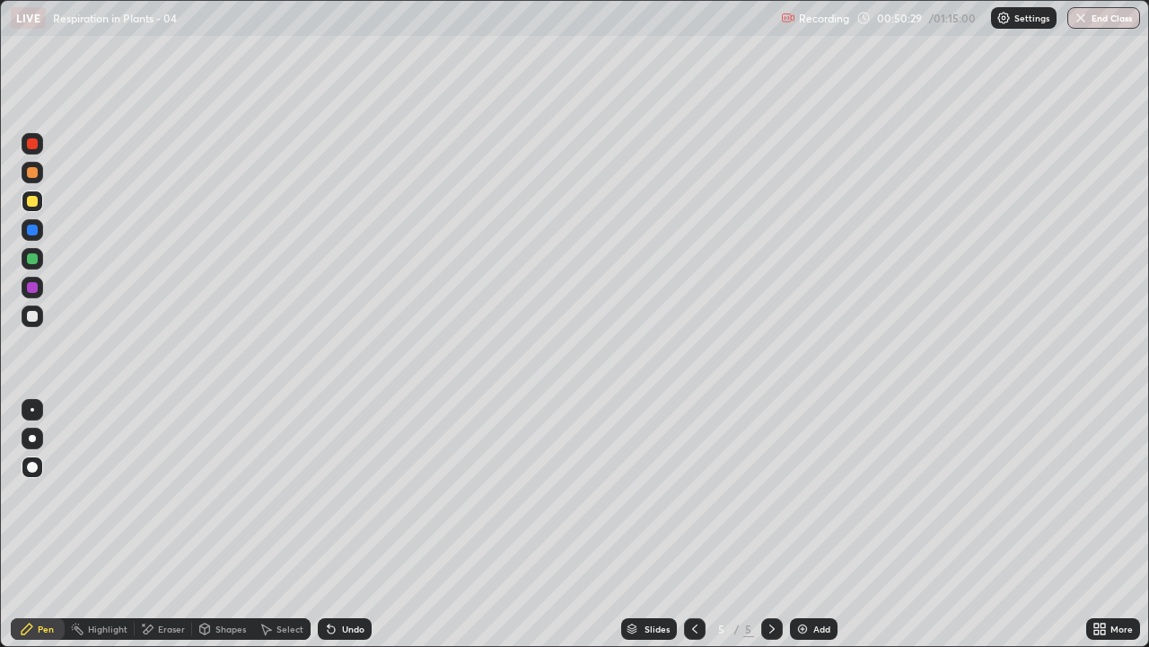
click at [335, 524] on icon at bounding box center [331, 628] width 14 height 14
click at [328, 524] on icon at bounding box center [329, 625] width 2 height 2
click at [35, 315] on div at bounding box center [32, 316] width 11 height 11
click at [35, 287] on div at bounding box center [32, 287] width 11 height 11
click at [33, 177] on div at bounding box center [32, 172] width 11 height 11
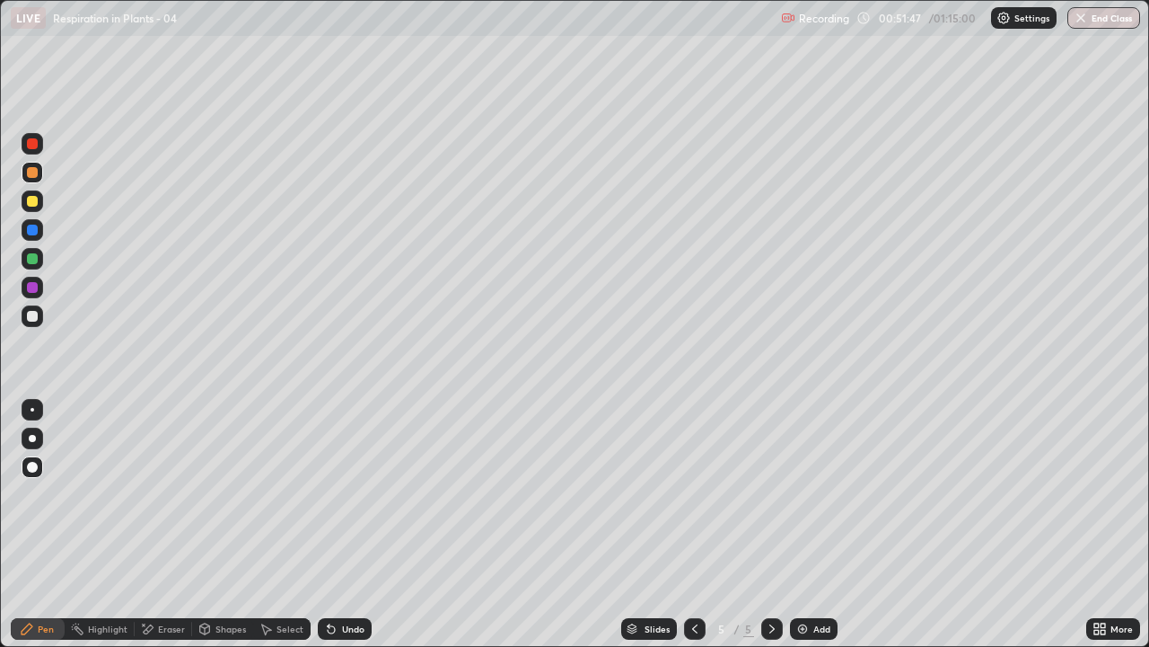
click at [33, 255] on div at bounding box center [32, 258] width 11 height 11
click at [32, 289] on div at bounding box center [32, 287] width 11 height 11
click at [35, 232] on div at bounding box center [32, 229] width 11 height 11
click at [36, 315] on div at bounding box center [32, 316] width 11 height 11
click at [34, 231] on div at bounding box center [32, 229] width 11 height 11
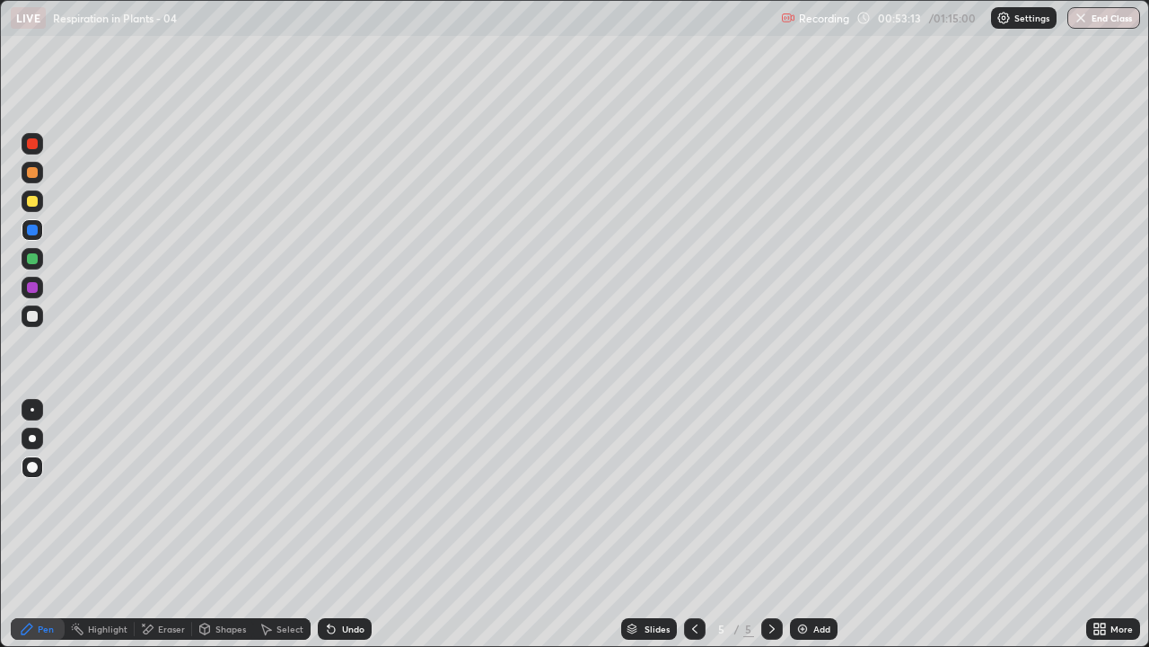
click at [33, 260] on div at bounding box center [32, 258] width 11 height 11
click at [36, 317] on div at bounding box center [32, 316] width 11 height 11
click at [806, 524] on img at bounding box center [803, 628] width 14 height 14
click at [36, 284] on div at bounding box center [32, 287] width 11 height 11
click at [36, 316] on div at bounding box center [32, 316] width 11 height 11
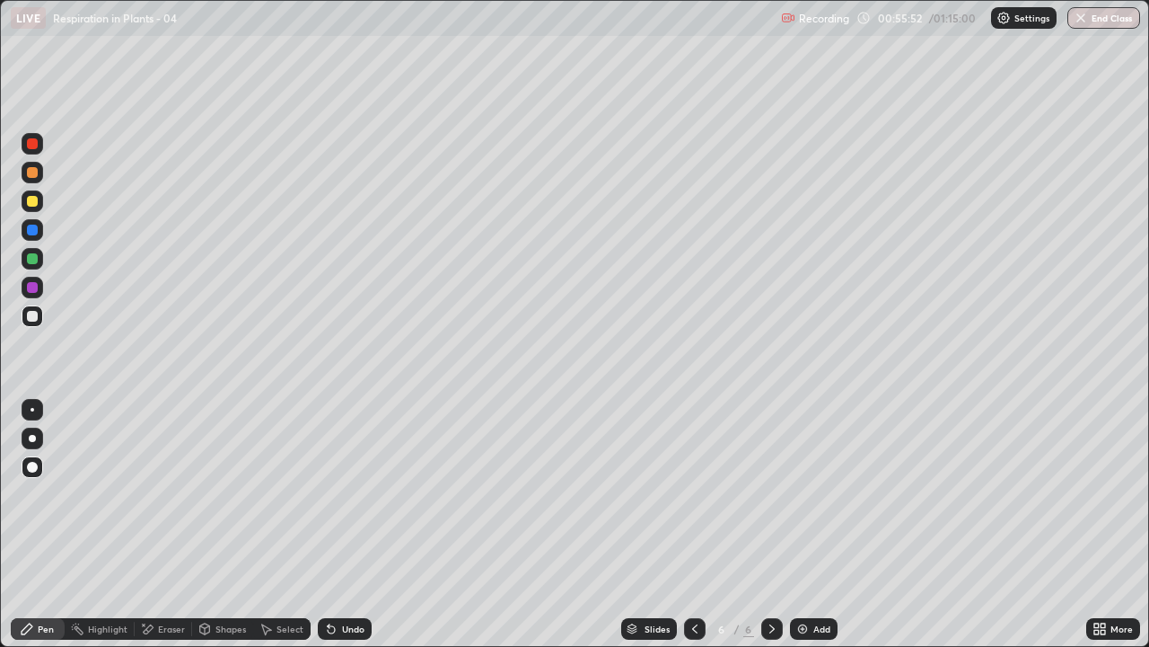
click at [330, 524] on div "Undo" at bounding box center [345, 629] width 54 height 22
click at [331, 524] on icon at bounding box center [331, 629] width 7 height 7
click at [32, 202] on div at bounding box center [32, 201] width 11 height 11
click at [40, 313] on div at bounding box center [33, 316] width 22 height 22
click at [35, 201] on div at bounding box center [32, 201] width 11 height 11
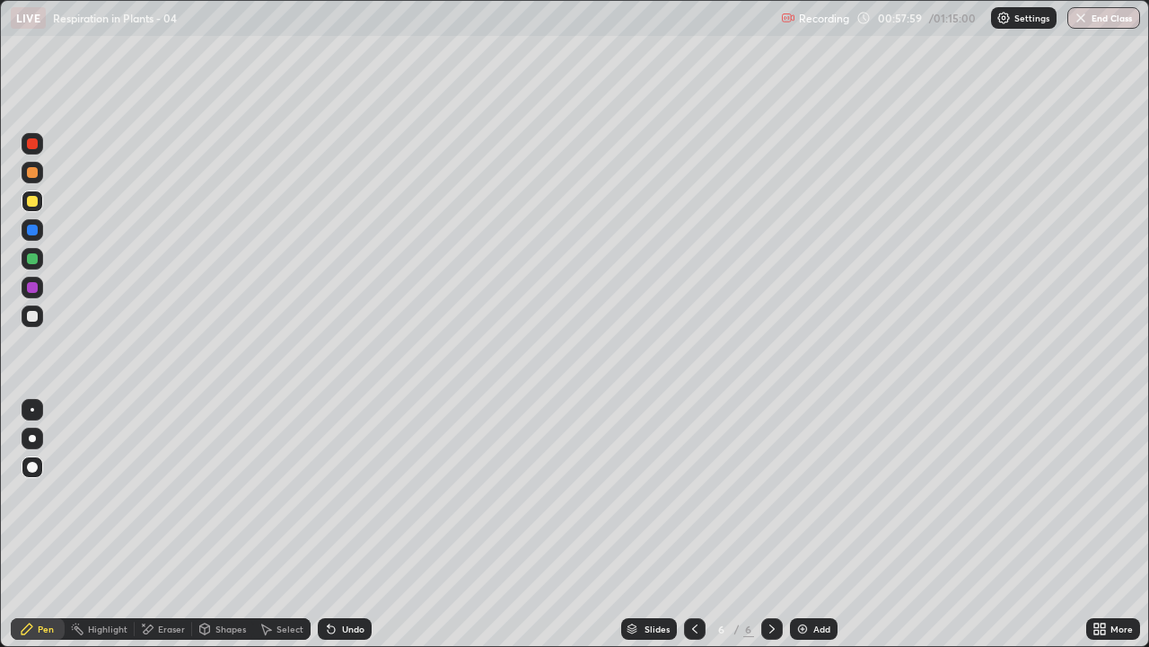
click at [36, 317] on div at bounding box center [32, 316] width 11 height 11
click at [691, 524] on icon at bounding box center [695, 628] width 14 height 14
click at [770, 524] on icon at bounding box center [772, 628] width 5 height 9
click at [32, 199] on div at bounding box center [32, 201] width 11 height 11
click at [36, 314] on div at bounding box center [32, 316] width 11 height 11
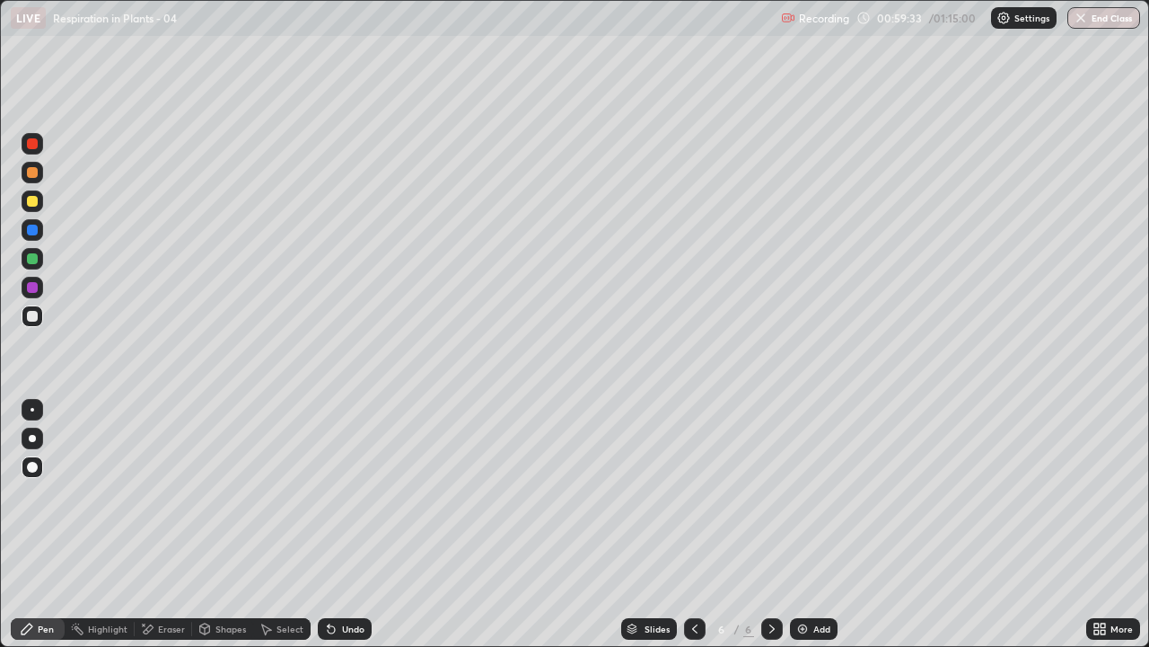
click at [345, 524] on div "Undo" at bounding box center [345, 629] width 54 height 22
click at [347, 524] on div "Undo" at bounding box center [345, 629] width 54 height 22
click at [349, 524] on div "Undo" at bounding box center [345, 629] width 54 height 22
click at [339, 524] on div "Undo" at bounding box center [345, 629] width 54 height 22
click at [32, 202] on div at bounding box center [32, 201] width 11 height 11
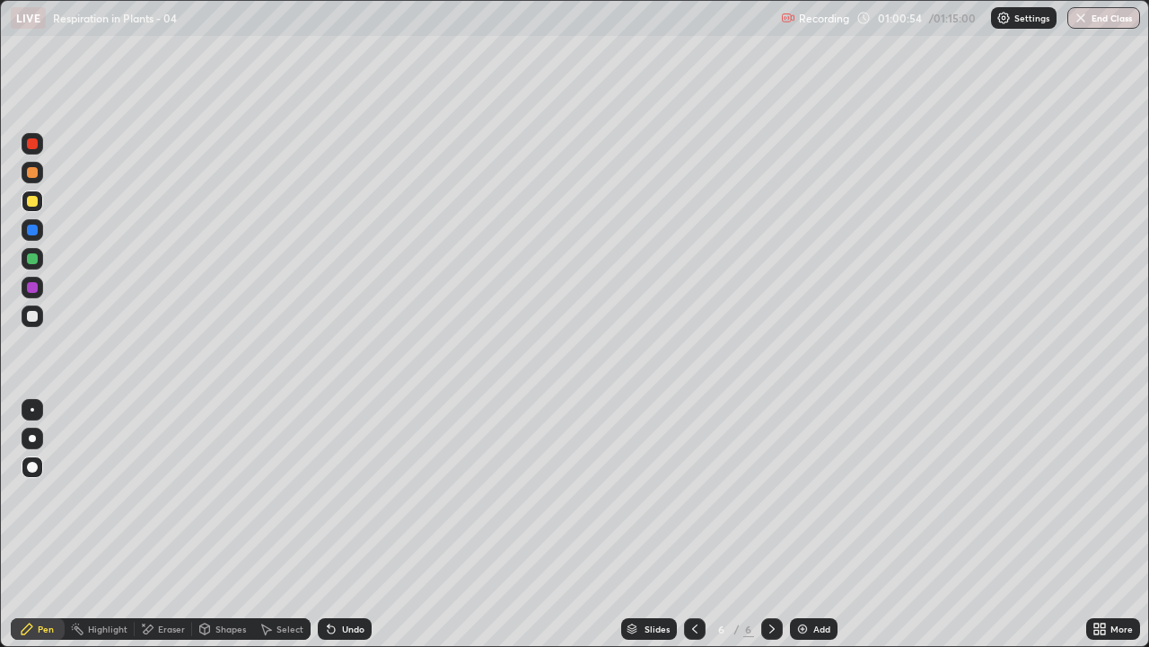
click at [35, 315] on div at bounding box center [32, 316] width 11 height 11
click at [32, 201] on div at bounding box center [32, 201] width 11 height 11
click at [34, 312] on div at bounding box center [32, 316] width 11 height 11
click at [814, 524] on div "Add" at bounding box center [822, 628] width 17 height 9
click at [36, 230] on div at bounding box center [32, 229] width 11 height 11
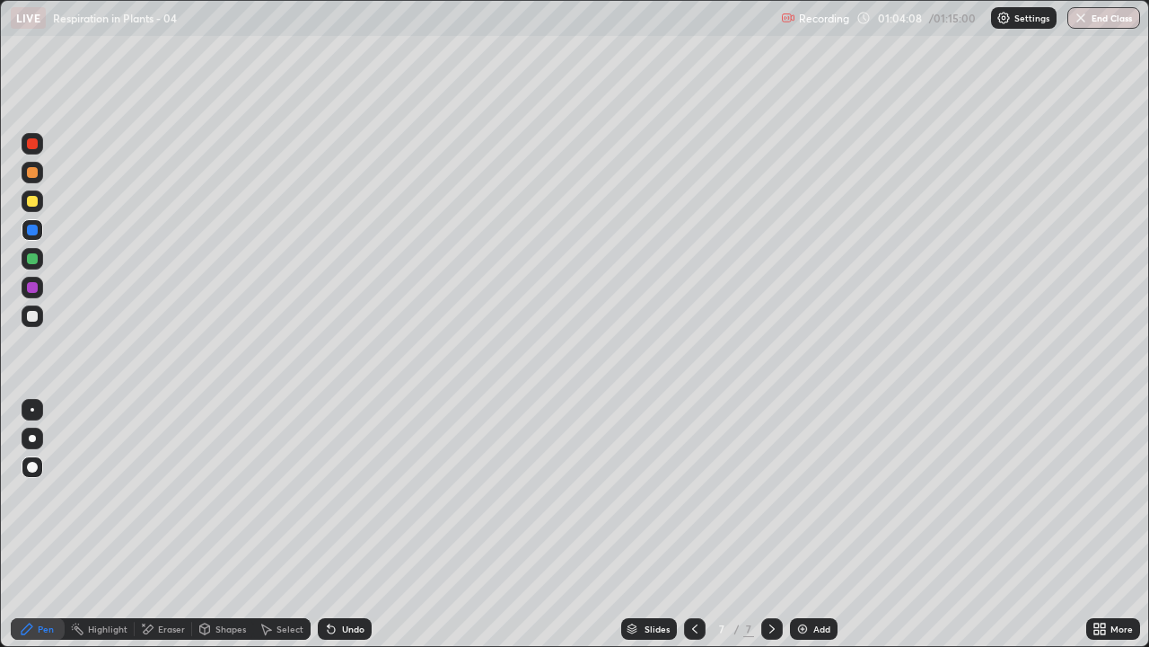
click at [34, 316] on div at bounding box center [32, 316] width 11 height 11
click at [34, 206] on div at bounding box center [32, 201] width 11 height 11
click at [36, 315] on div at bounding box center [32, 316] width 11 height 11
click at [1109, 23] on button "End Class" at bounding box center [1104, 18] width 71 height 22
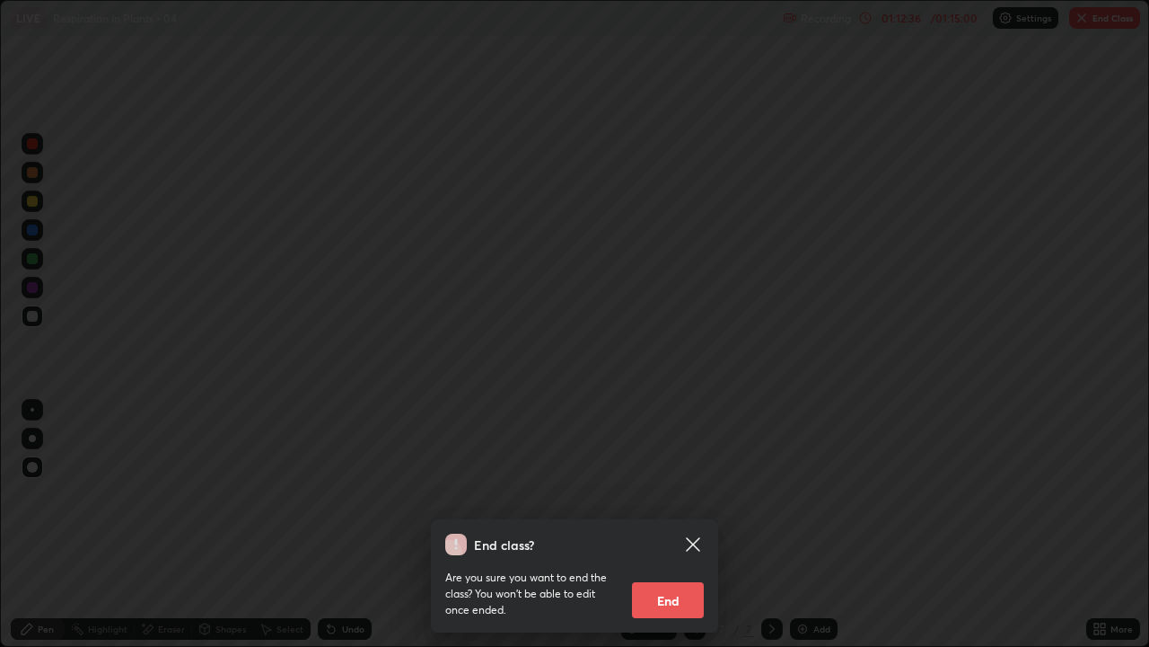
click at [679, 524] on button "End" at bounding box center [668, 600] width 72 height 36
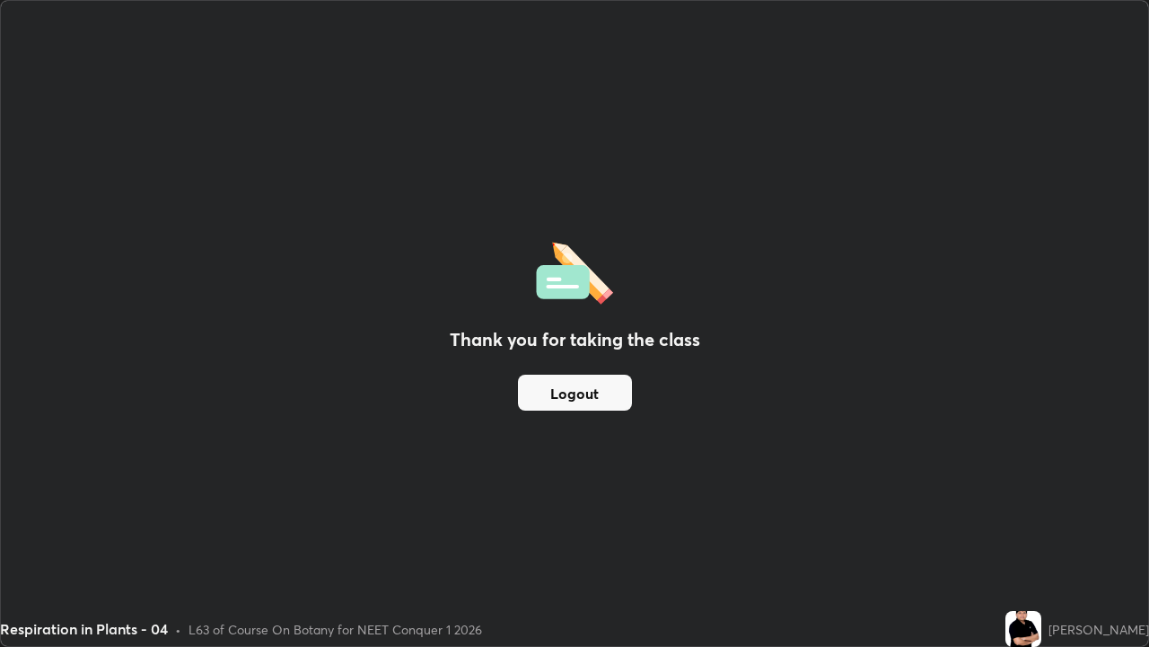
click at [600, 388] on button "Logout" at bounding box center [575, 392] width 114 height 36
